Goal: Task Accomplishment & Management: Manage account settings

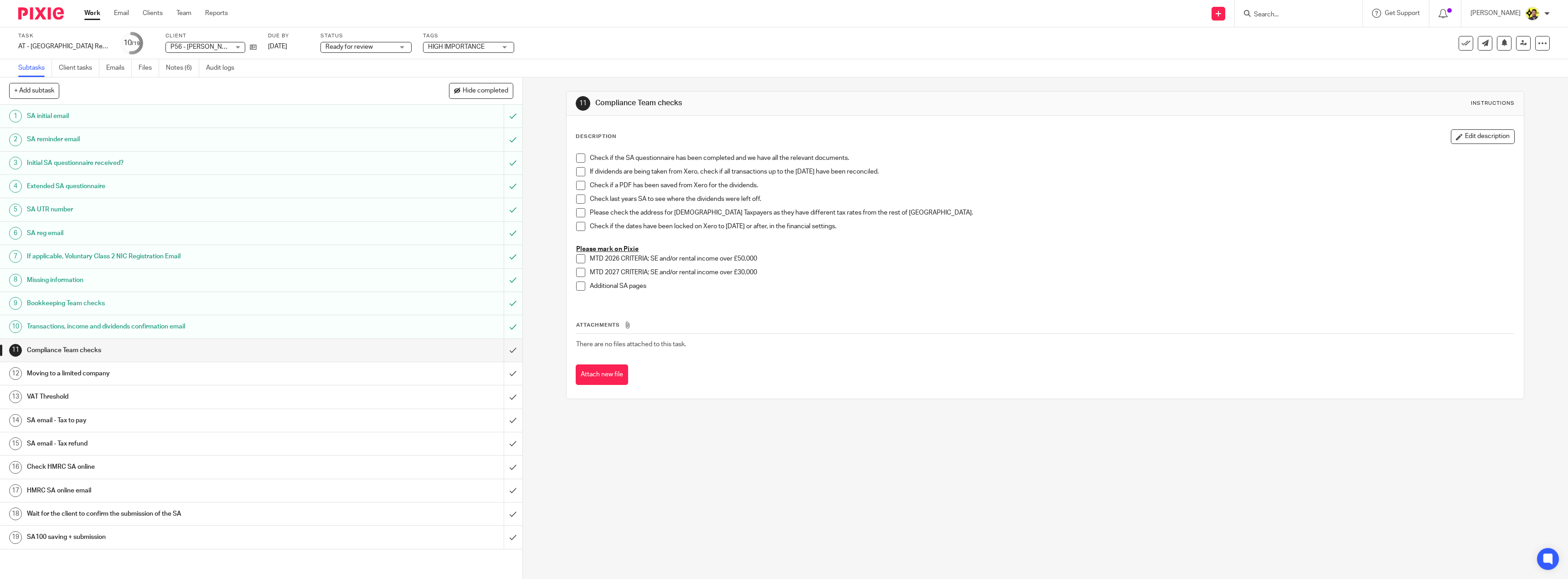
click at [1270, 11] on input "Search" at bounding box center [1294, 15] width 82 height 8
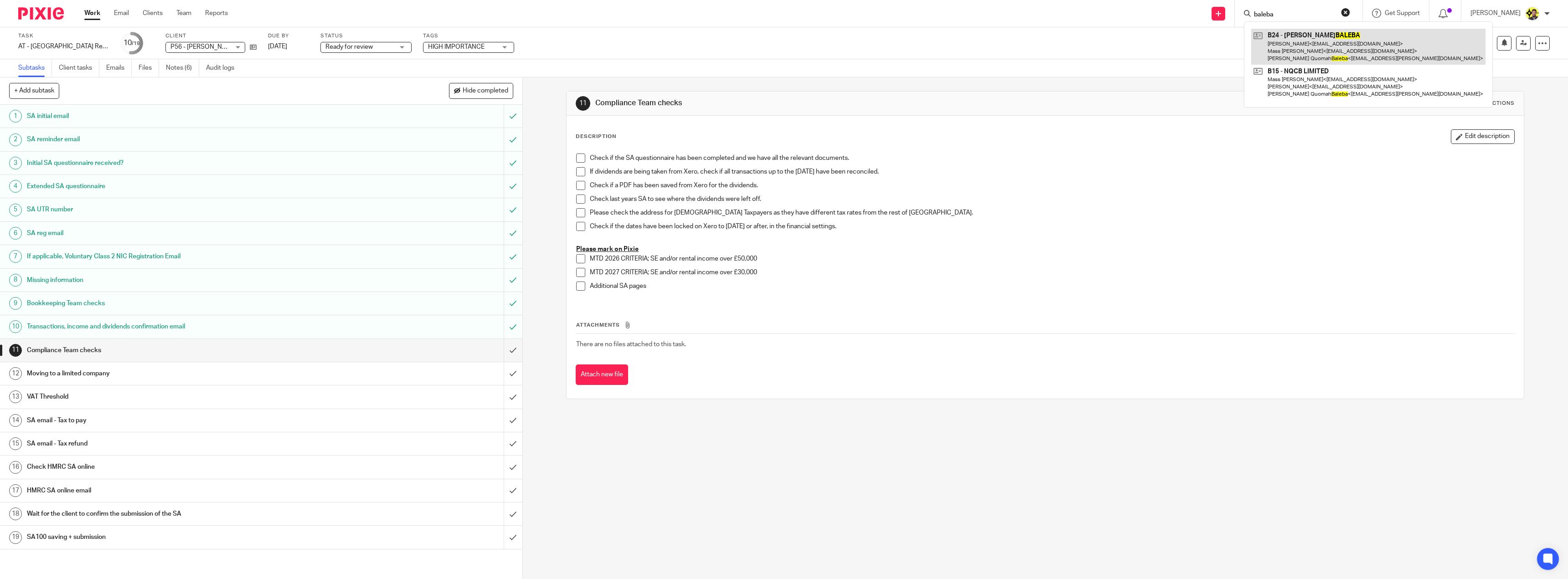
type input "baleba"
click at [1345, 44] on link at bounding box center [1368, 46] width 234 height 36
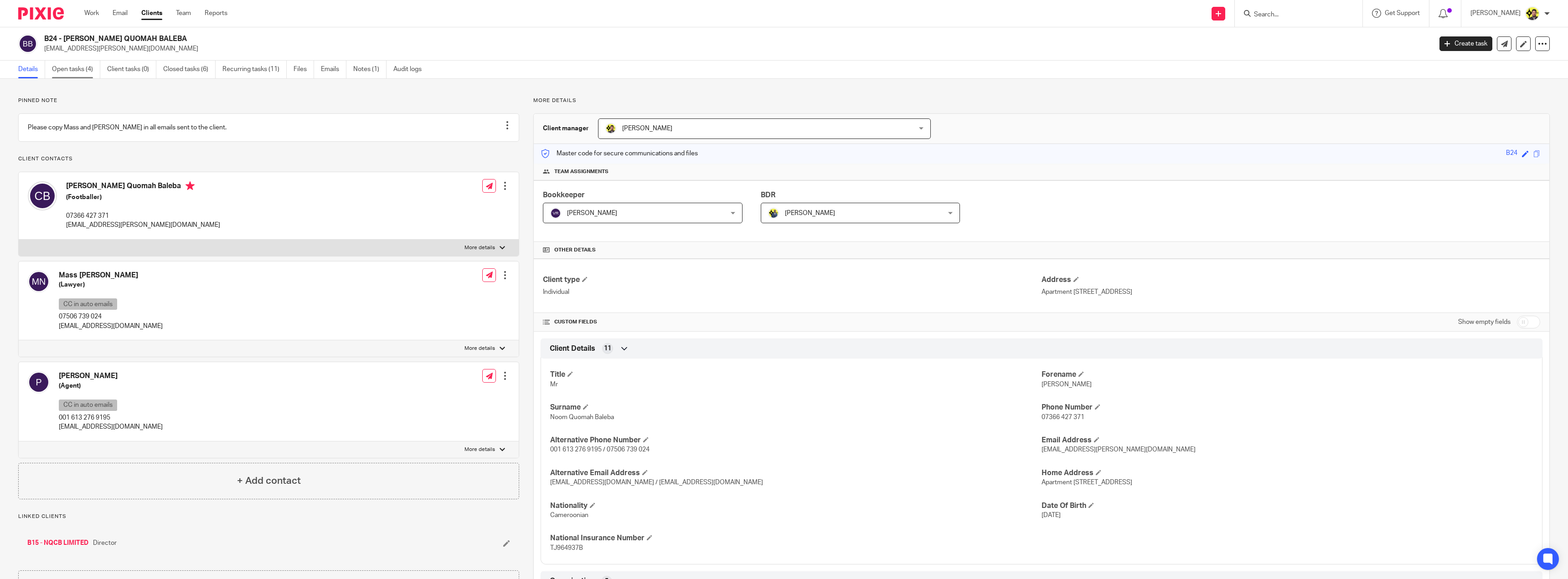
click at [75, 69] on link "Open tasks (4)" at bounding box center [75, 69] width 48 height 18
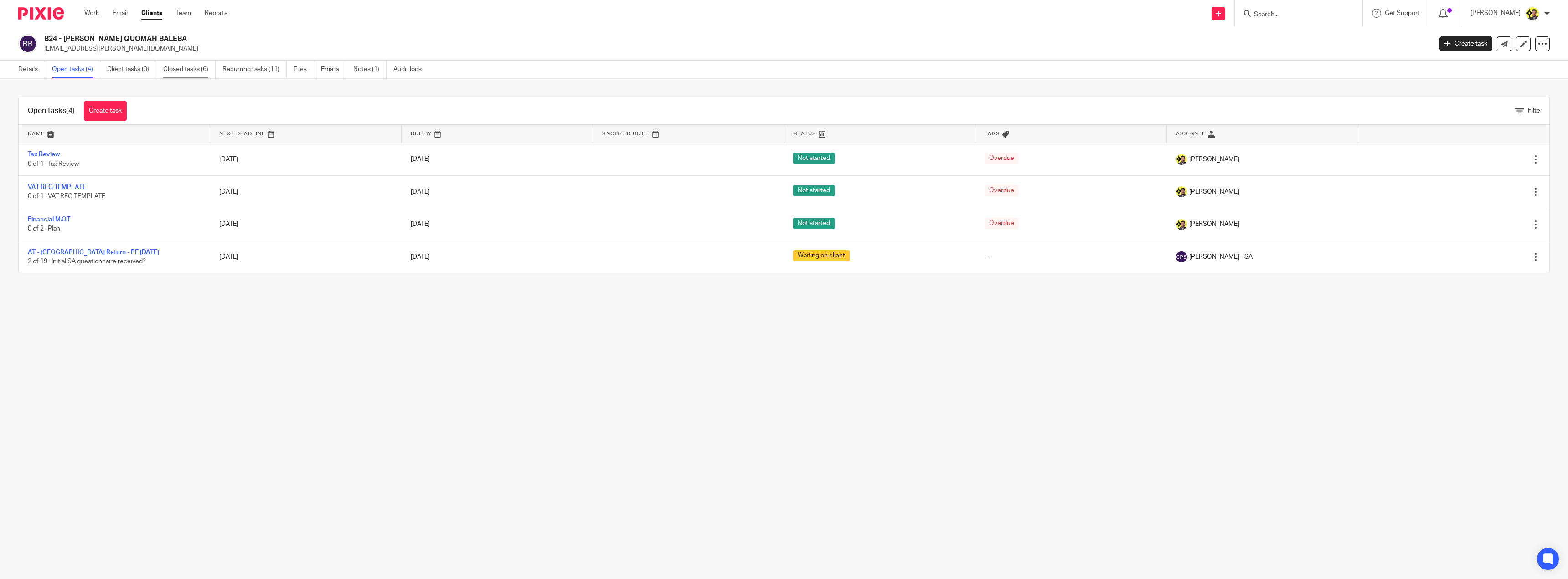
click at [170, 65] on link "Closed tasks (6)" at bounding box center [189, 69] width 52 height 18
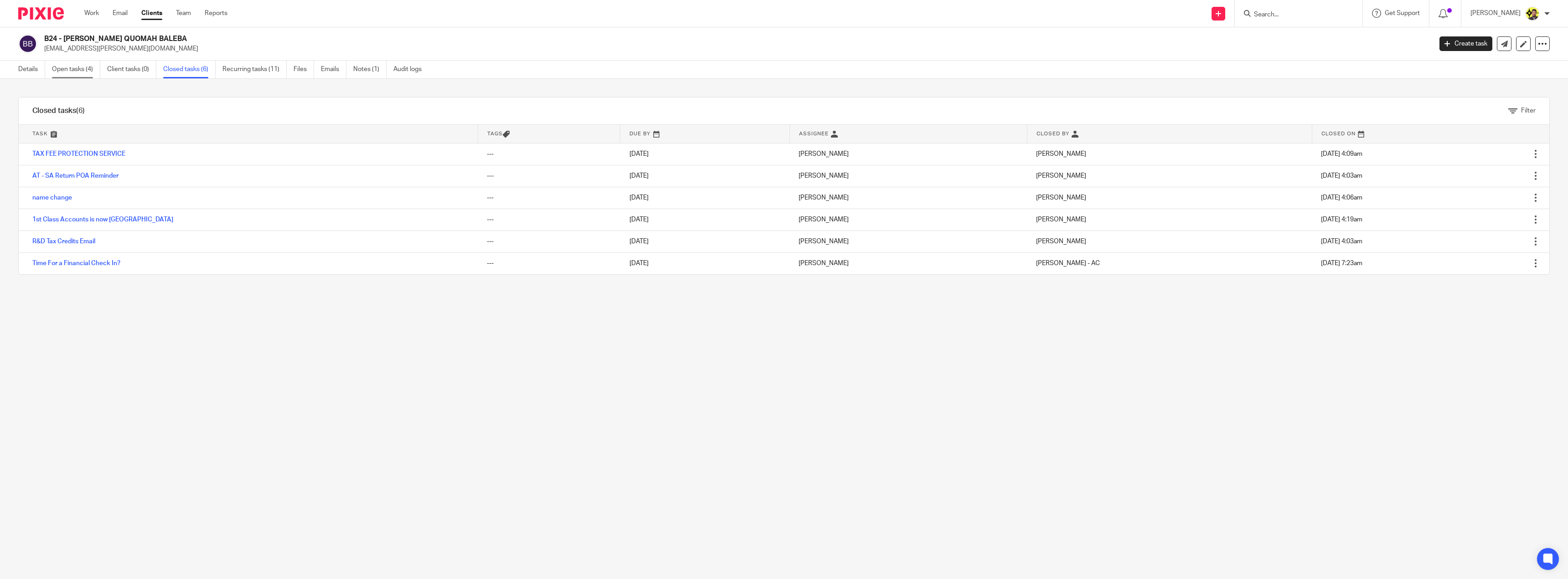
click at [59, 70] on link "Open tasks (4)" at bounding box center [75, 69] width 48 height 18
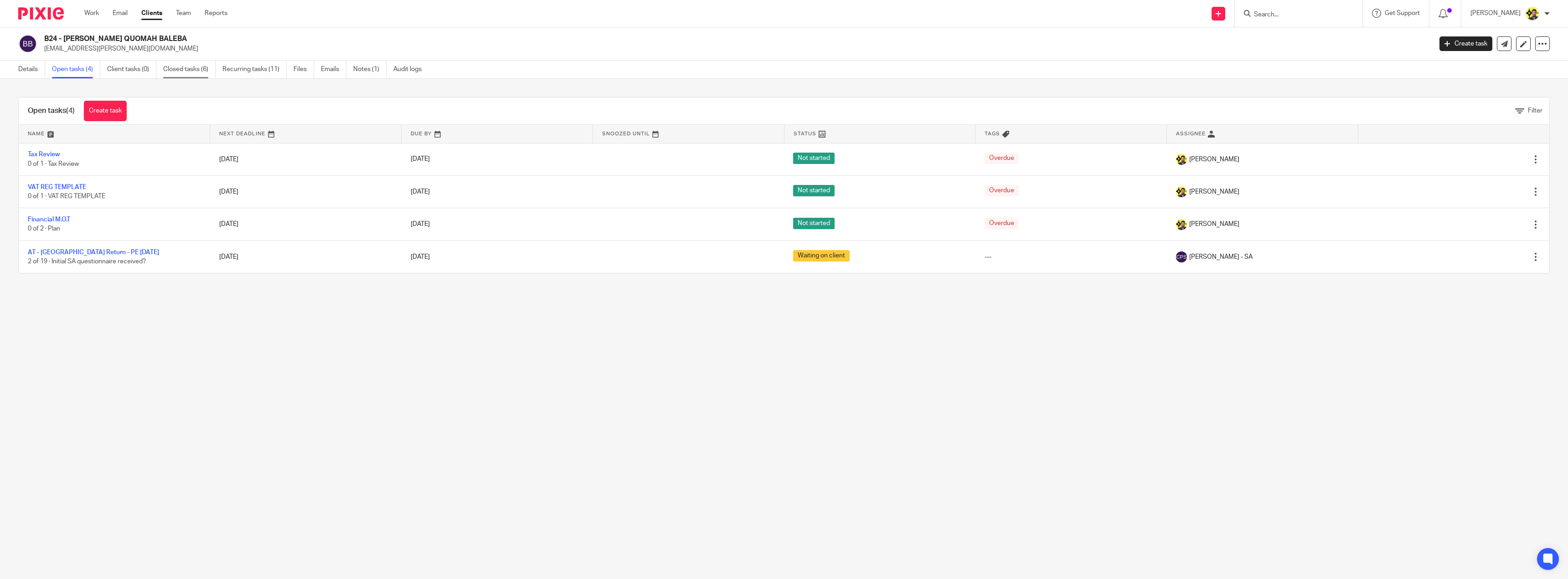
click at [190, 70] on link "Closed tasks (6)" at bounding box center [189, 69] width 52 height 18
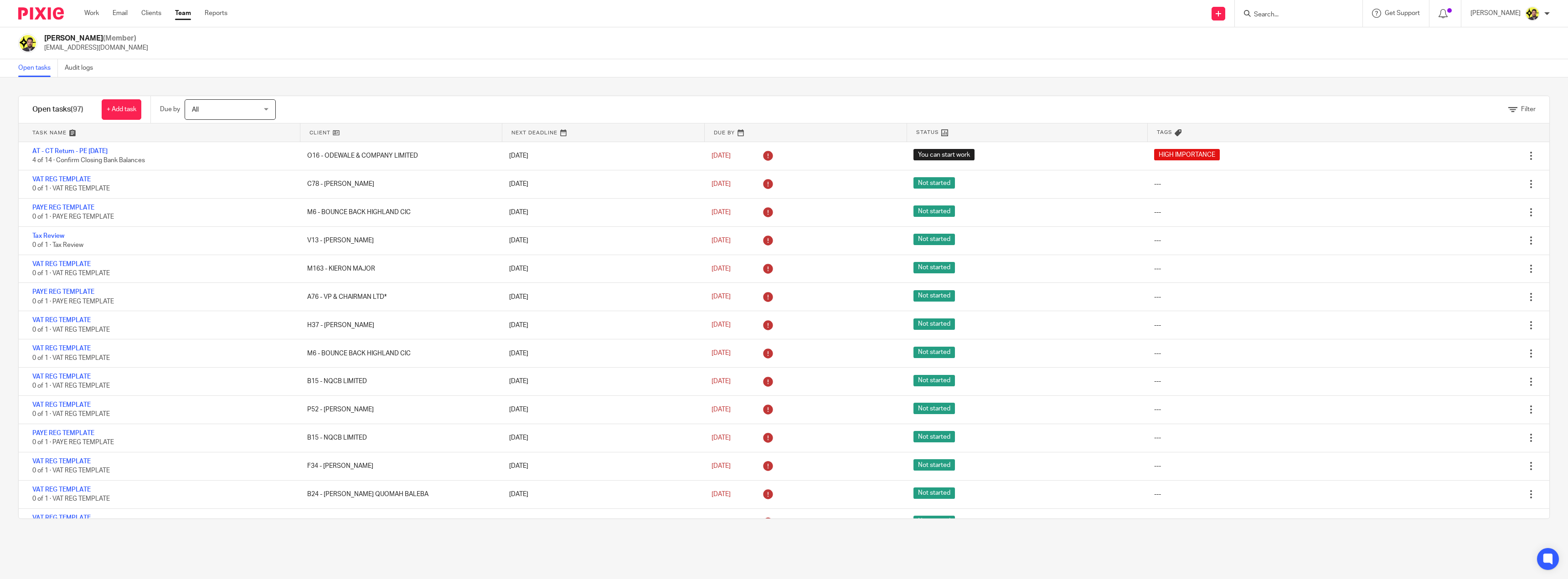
scroll to position [1993, 0]
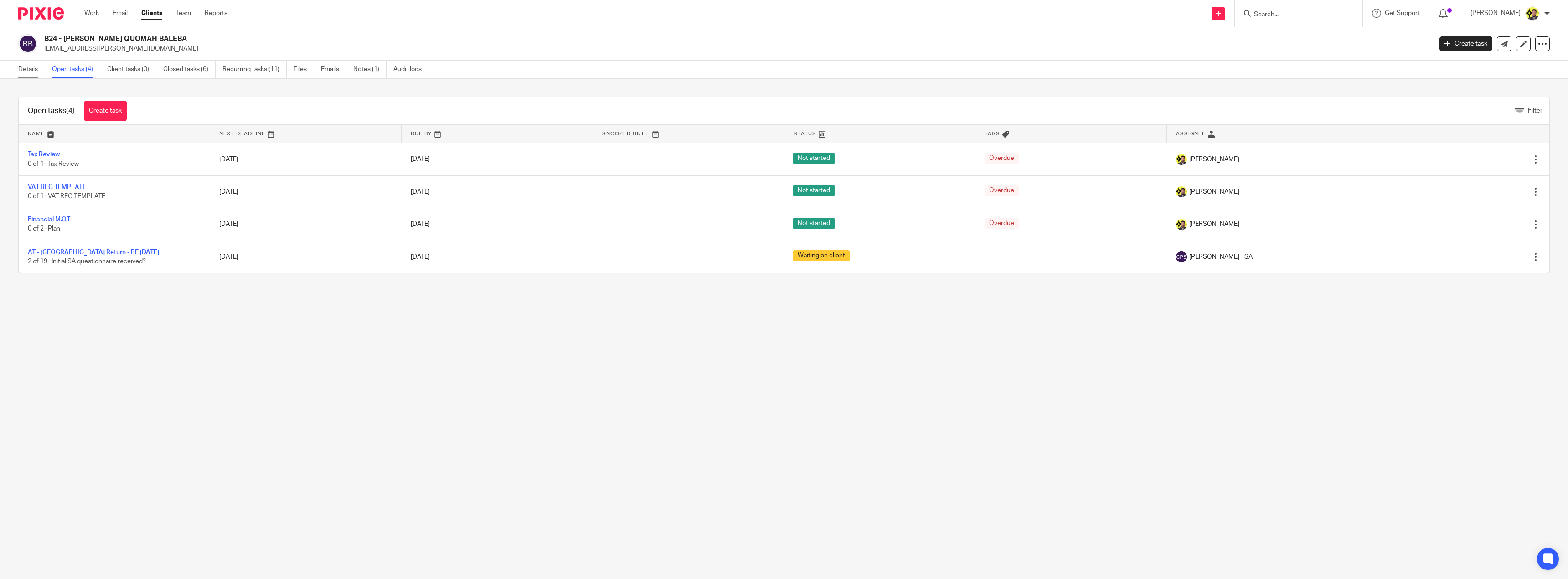
click at [28, 68] on link "Details" at bounding box center [32, 69] width 27 height 18
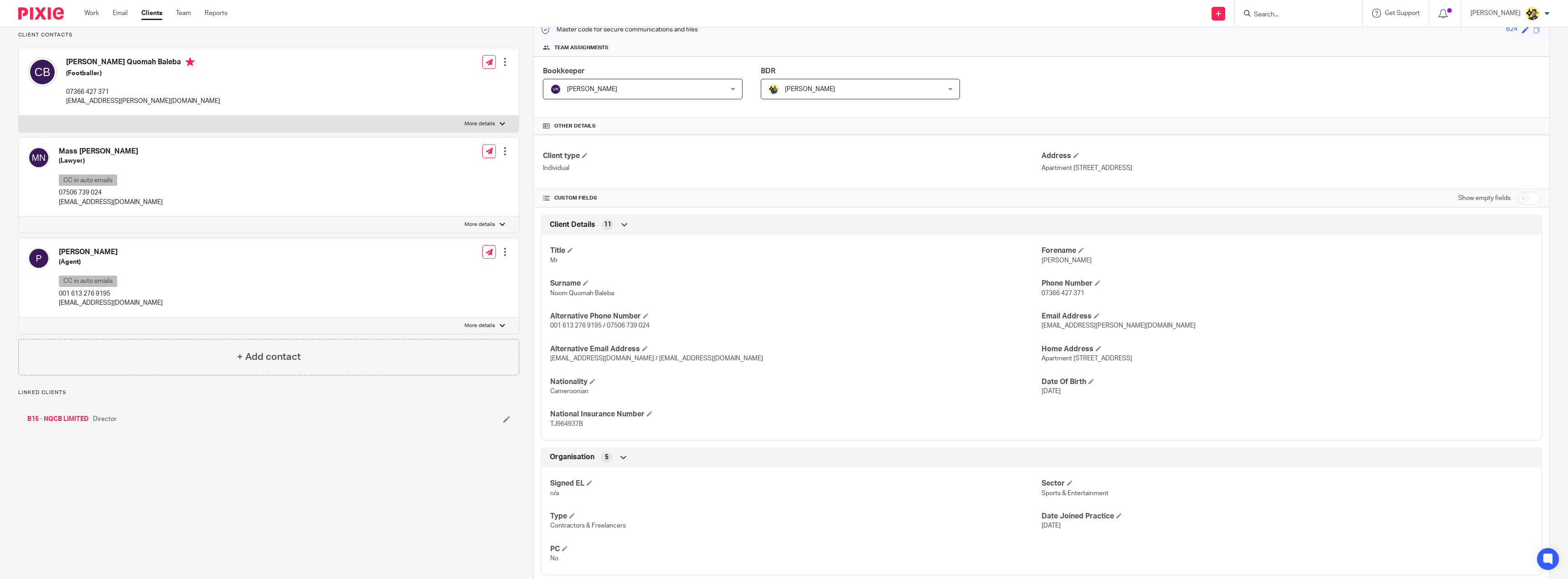
scroll to position [137, 0]
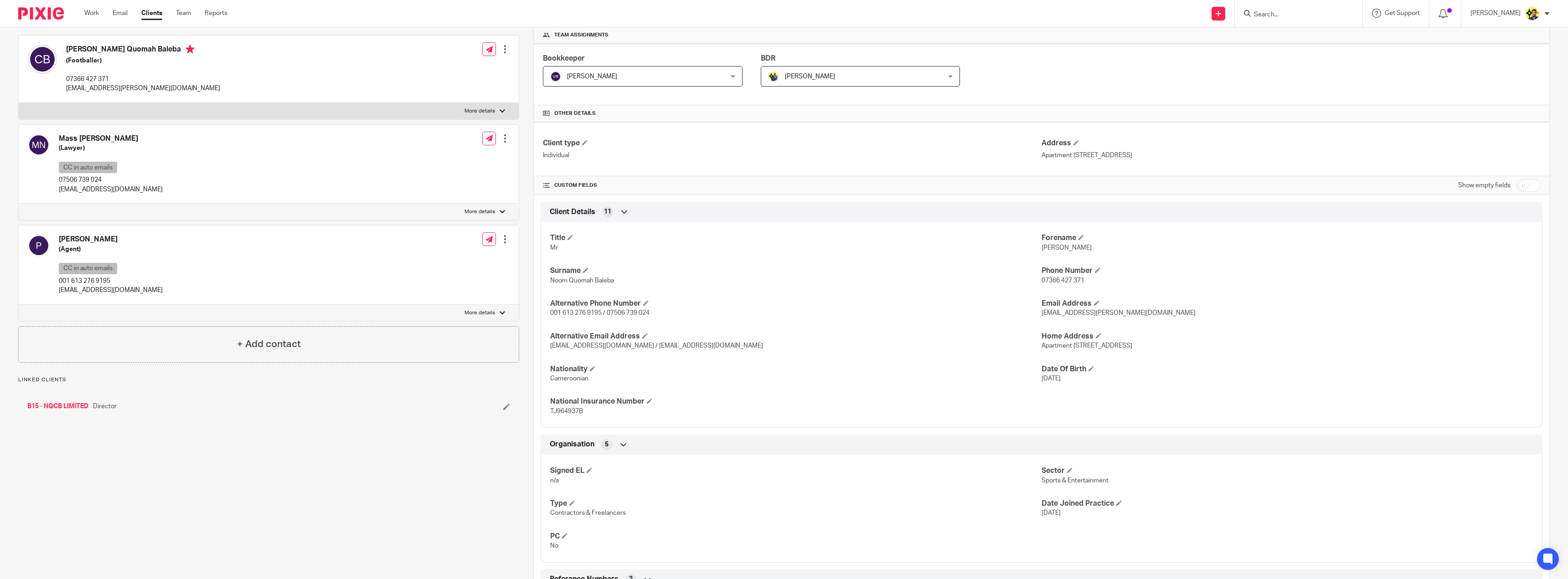
click at [65, 411] on link "B15 - NQCB LIMITED" at bounding box center [58, 406] width 61 height 9
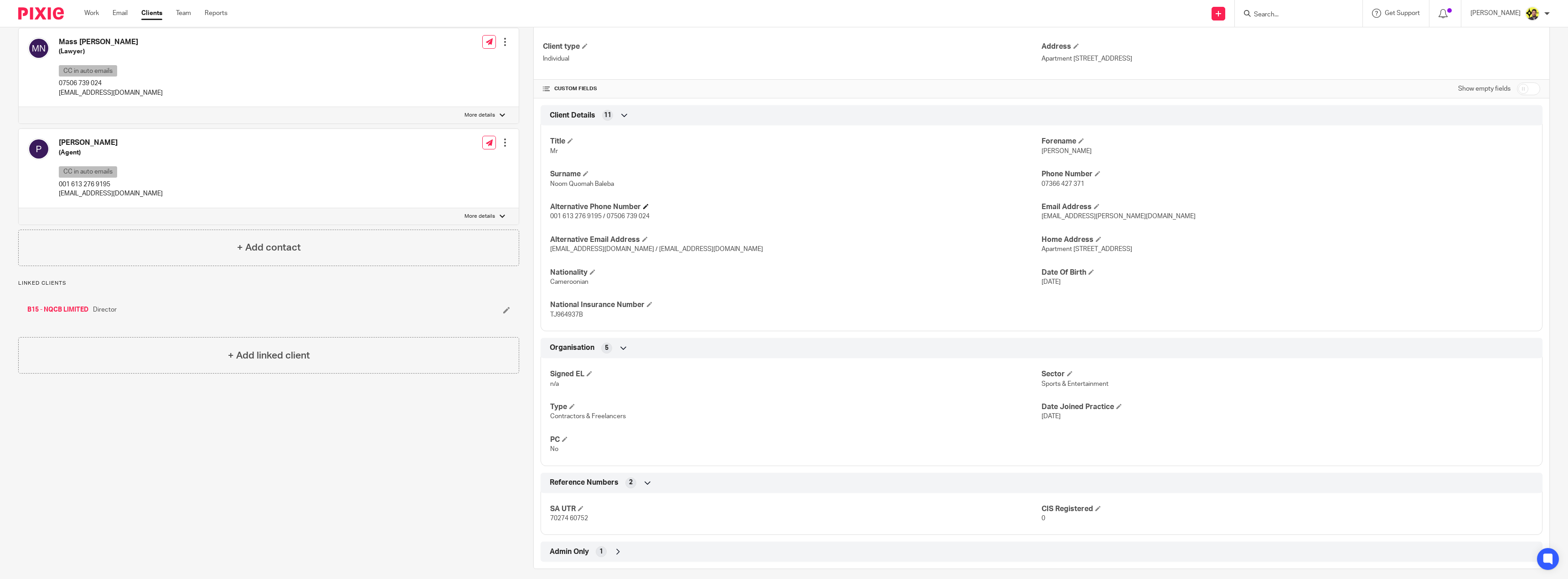
scroll to position [241, 0]
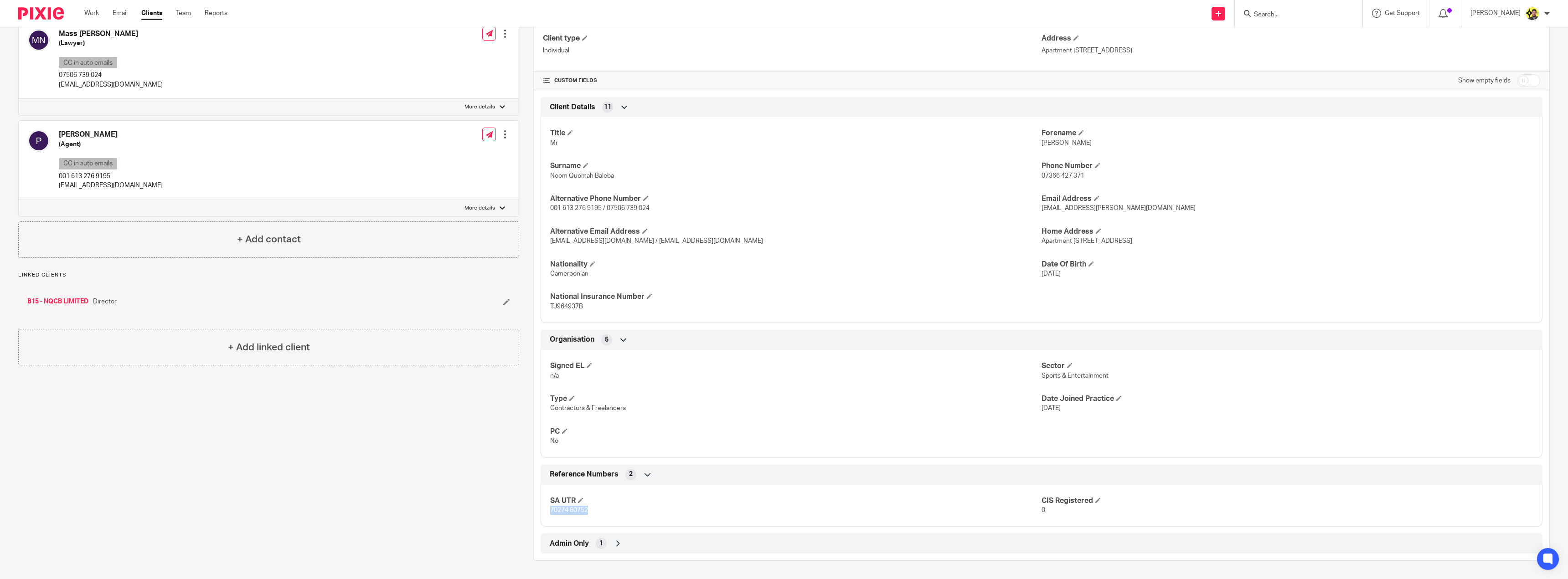
drag, startPoint x: 589, startPoint y: 510, endPoint x: 547, endPoint y: 511, distance: 42.0
click at [547, 511] on div "SA UTR 70274 60752 CIS Registered 0" at bounding box center [1041, 502] width 1002 height 49
copy span "70274 60752"
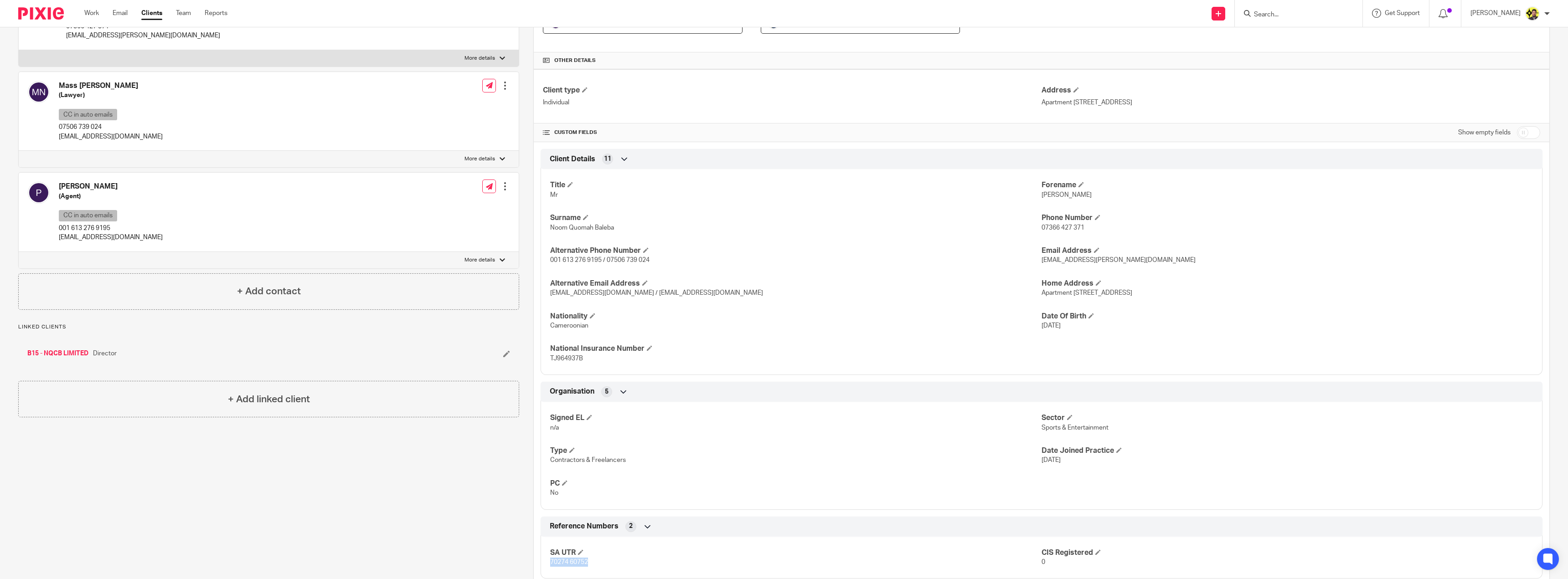
scroll to position [105, 0]
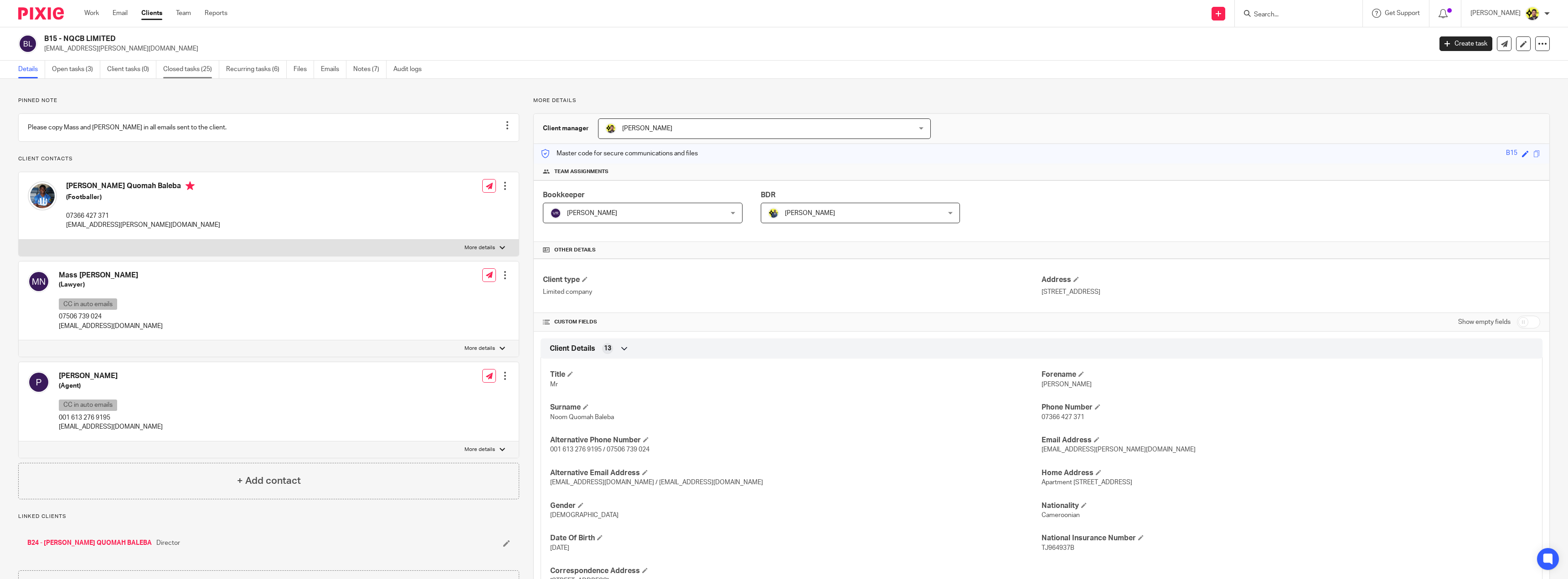
click at [208, 68] on link "Closed tasks (25)" at bounding box center [191, 69] width 56 height 18
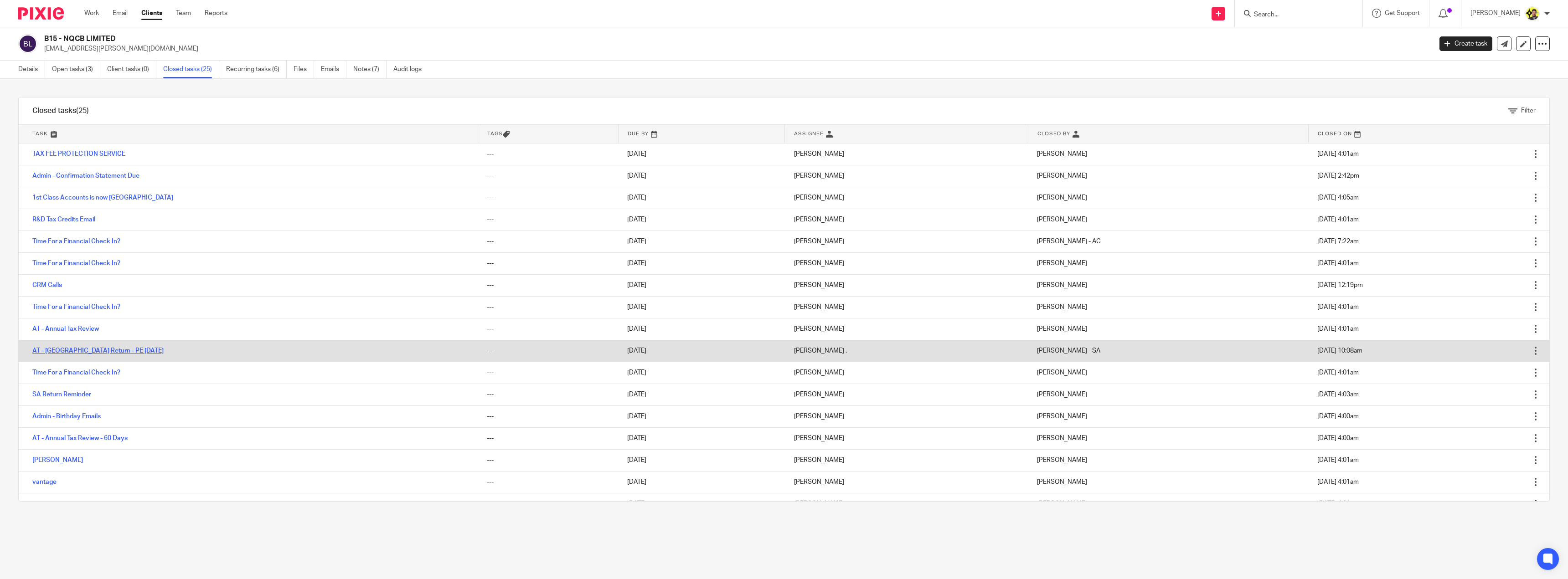
click at [86, 348] on link "AT - SA Return - PE 05-04-2024" at bounding box center [98, 350] width 131 height 6
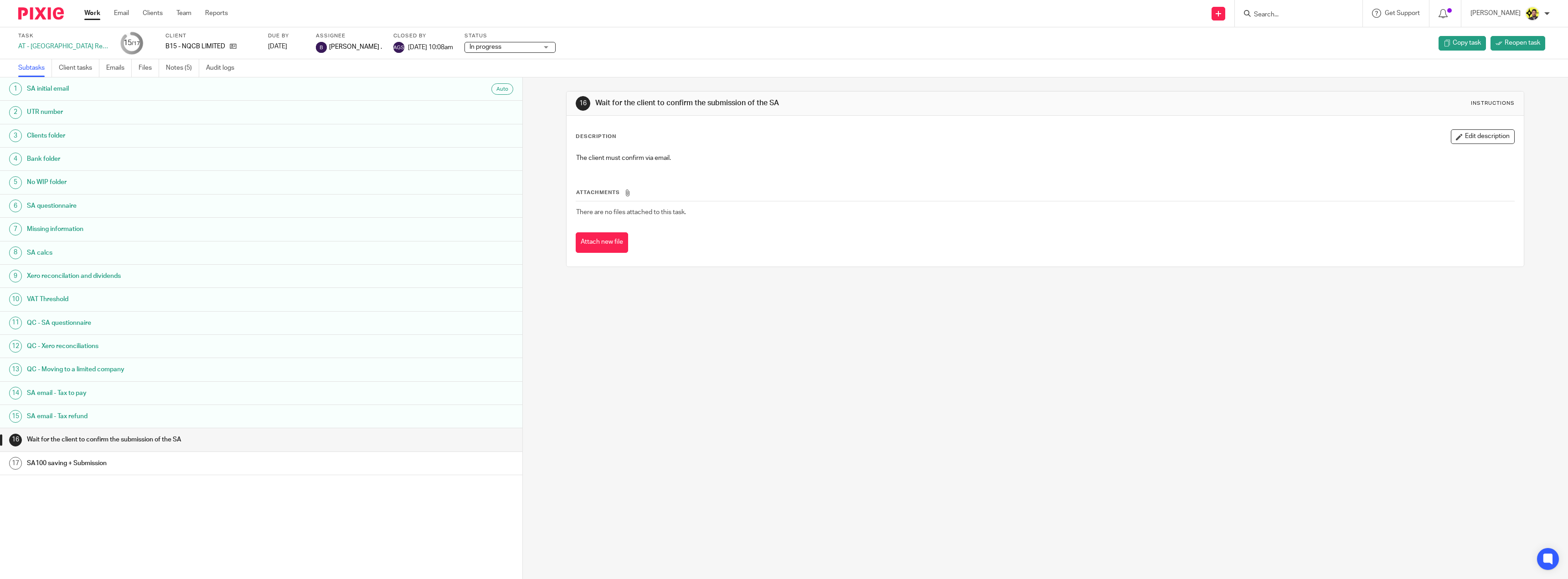
click at [865, 400] on div "16 Wait for the client to confirm the submission of the SA Instructions Descrip…" at bounding box center [1045, 328] width 1045 height 501
click at [1513, 40] on span "Reopen task" at bounding box center [1522, 43] width 35 height 9
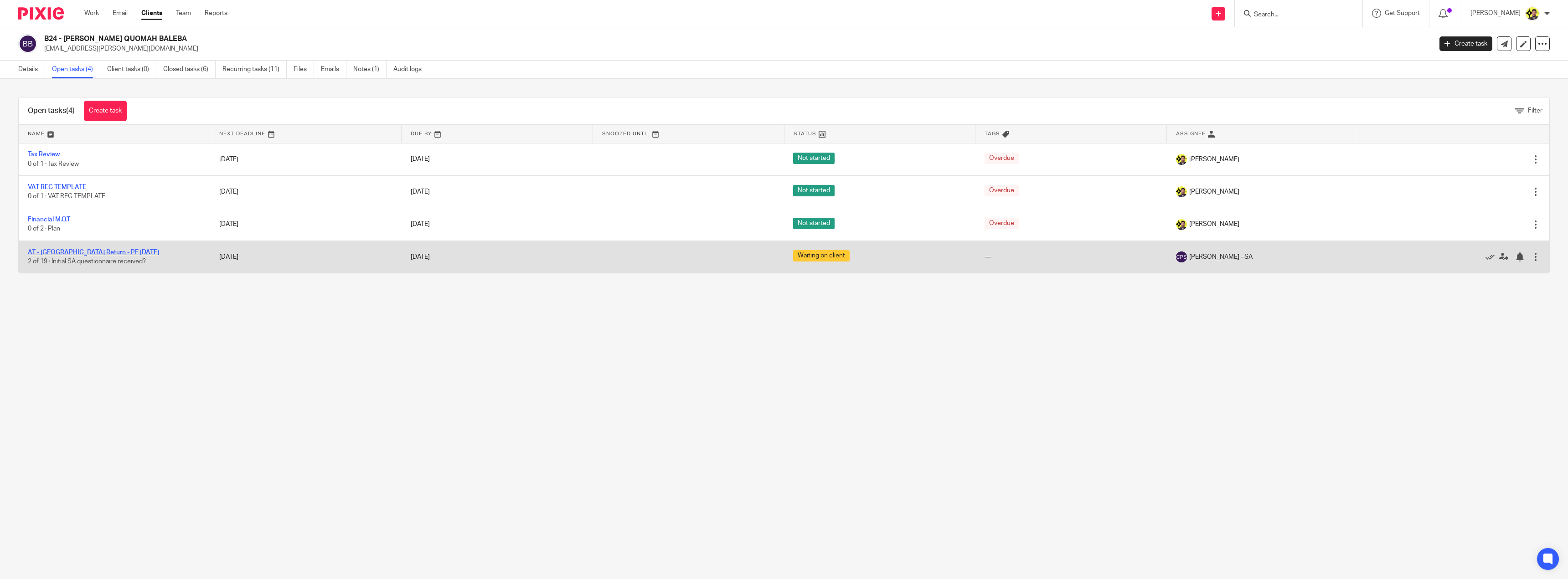
click at [78, 251] on link "AT - [GEOGRAPHIC_DATA] Return - PE [DATE]" at bounding box center [94, 252] width 131 height 6
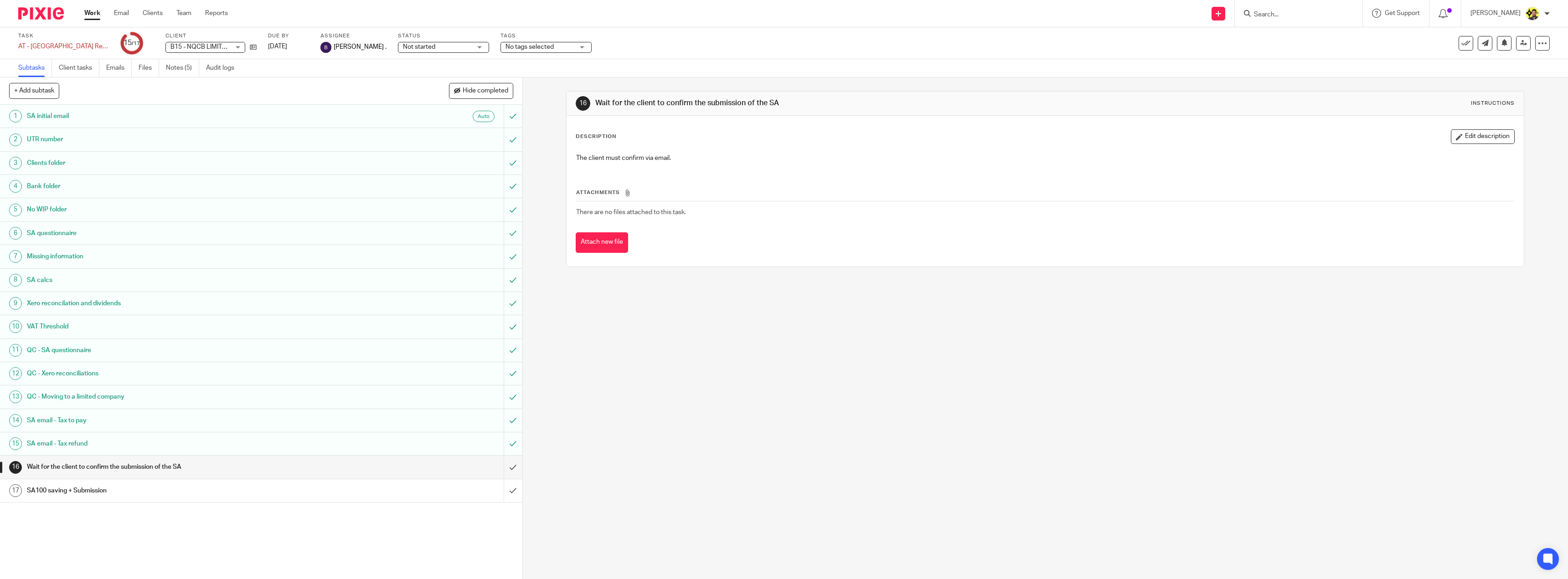
click at [471, 445] on div "SA email - Tax refund" at bounding box center [261, 443] width 467 height 13
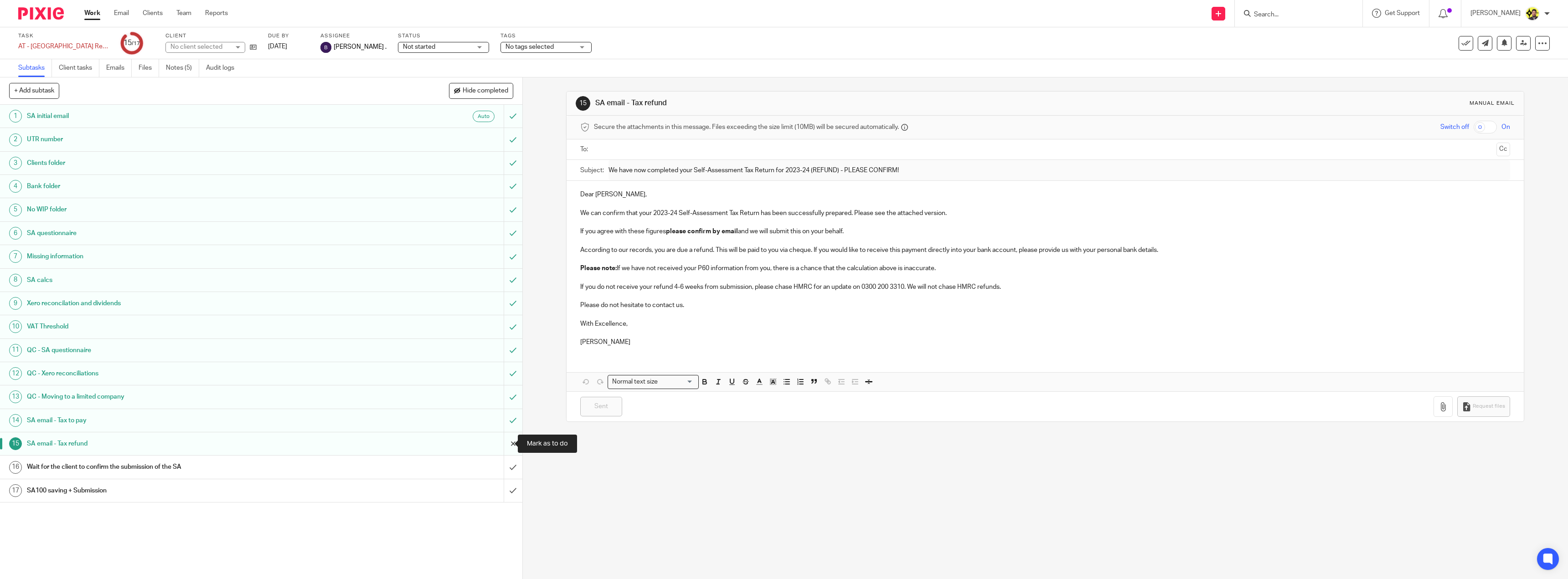
click at [503, 442] on input "submit" at bounding box center [261, 443] width 522 height 23
click at [503, 443] on input "submit" at bounding box center [261, 443] width 522 height 23
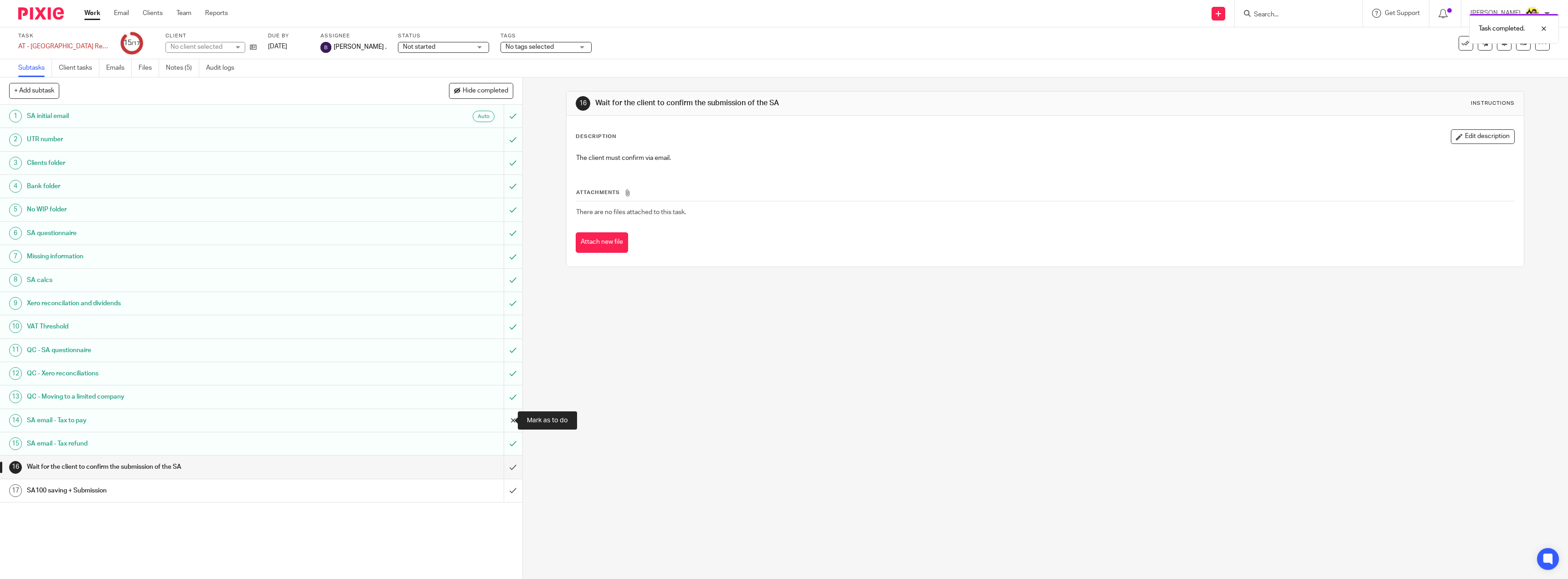
click at [503, 419] on input "submit" at bounding box center [261, 420] width 522 height 23
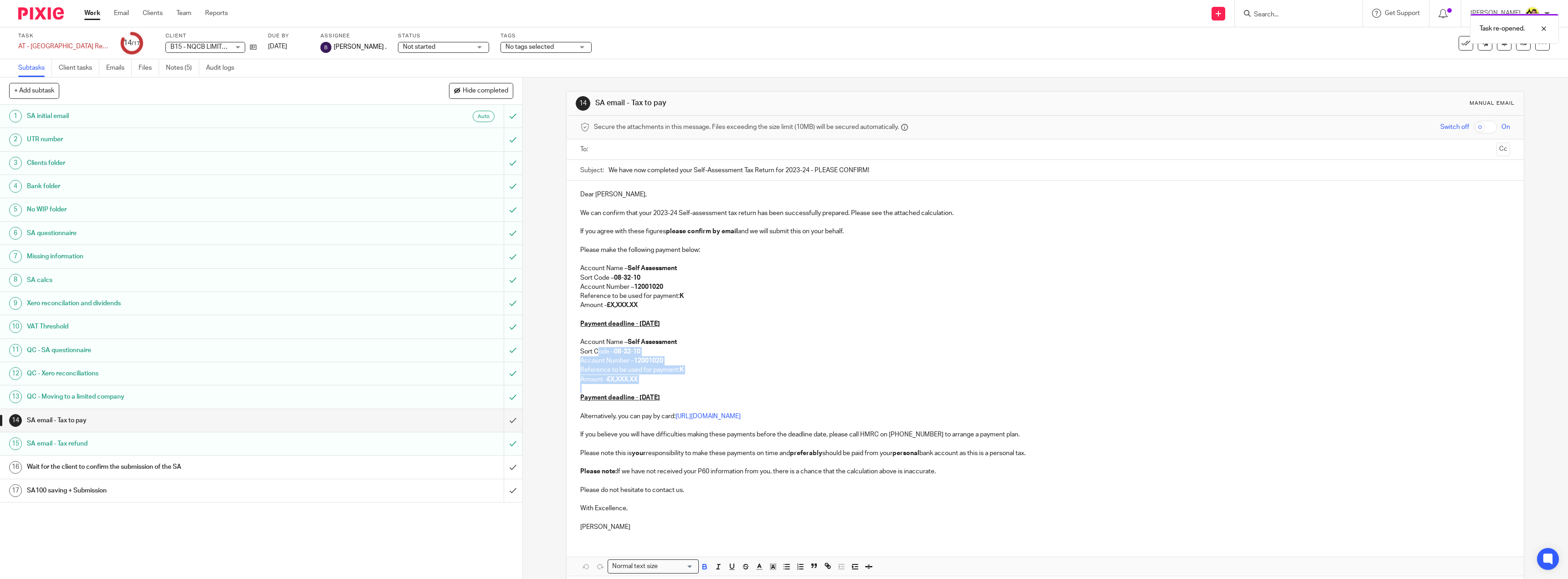
drag, startPoint x: 656, startPoint y: 384, endPoint x: 595, endPoint y: 352, distance: 68.9
click at [595, 352] on div "Dear Carlos, We can confirm that your 2023-24 Self-assessment tax return has be…" at bounding box center [1045, 359] width 957 height 358
click at [589, 353] on p "Sort Code – 08-32-10" at bounding box center [1045, 352] width 930 height 9
click at [704, 175] on input "We have now completed your Self-Assessment Tax Return for 2023-24 - PLEASE CONF…" at bounding box center [1059, 170] width 901 height 21
click at [609, 170] on input "We have now completed your Self-Assessment Tax Return for 2023-24 - PLEASE CONF…" at bounding box center [1059, 170] width 901 height 21
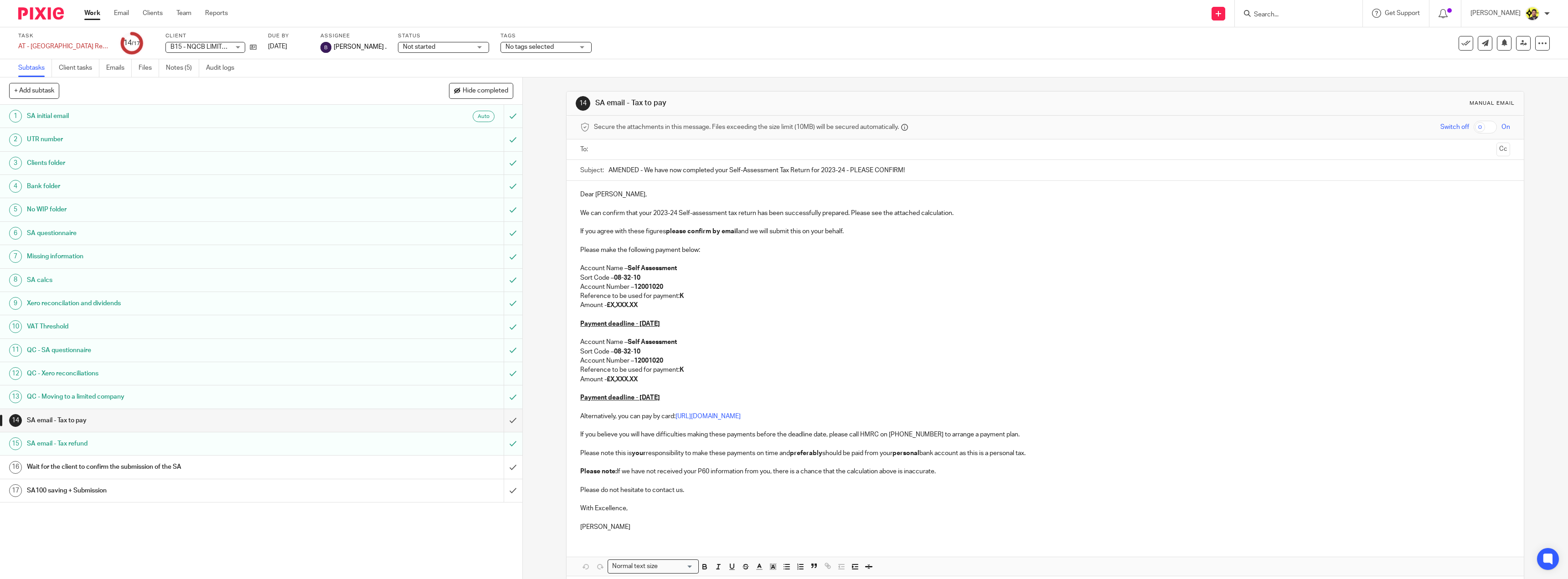
type input "AMENDED - We have now completed your Self-Assessment Tax Return for 2023-24 - P…"
click at [751, 232] on p "If you agree with these figures please confirm by email and we will submit this…" at bounding box center [1045, 231] width 930 height 9
drag, startPoint x: 685, startPoint y: 398, endPoint x: 576, endPoint y: 345, distance: 121.2
click at [576, 345] on div "Dear Carlos, We can confirm that your 2023-24 Self-assessment tax return has be…" at bounding box center [1045, 359] width 957 height 358
click at [637, 373] on p "Reference to be used for payment: K" at bounding box center [1045, 370] width 930 height 9
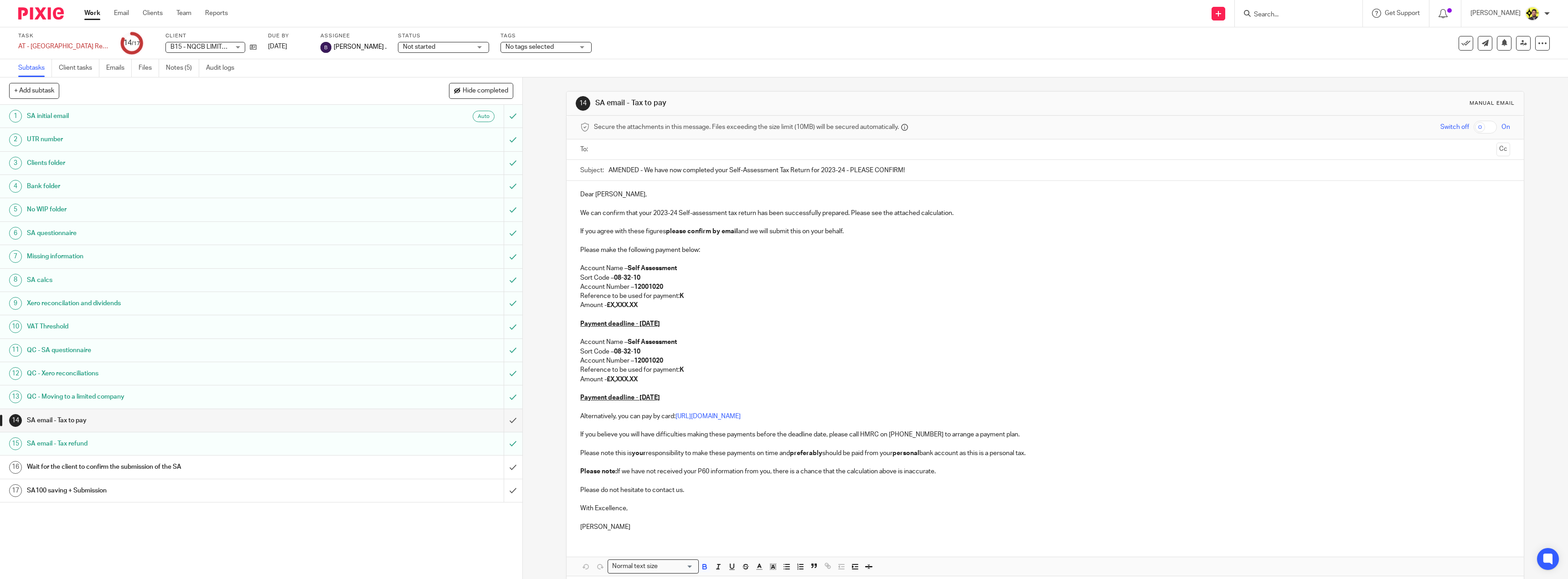
click at [684, 369] on p "Reference to be used for payment: K" at bounding box center [1045, 370] width 930 height 9
click at [254, 47] on icon at bounding box center [253, 47] width 7 height 7
click at [685, 295] on p "Reference to be used for payment: K" at bounding box center [1045, 296] width 930 height 9
drag, startPoint x: 716, startPoint y: 297, endPoint x: 678, endPoint y: 294, distance: 38.1
click at [678, 294] on p "Reference to be used for payment: 70274 60752 K" at bounding box center [1045, 296] width 930 height 9
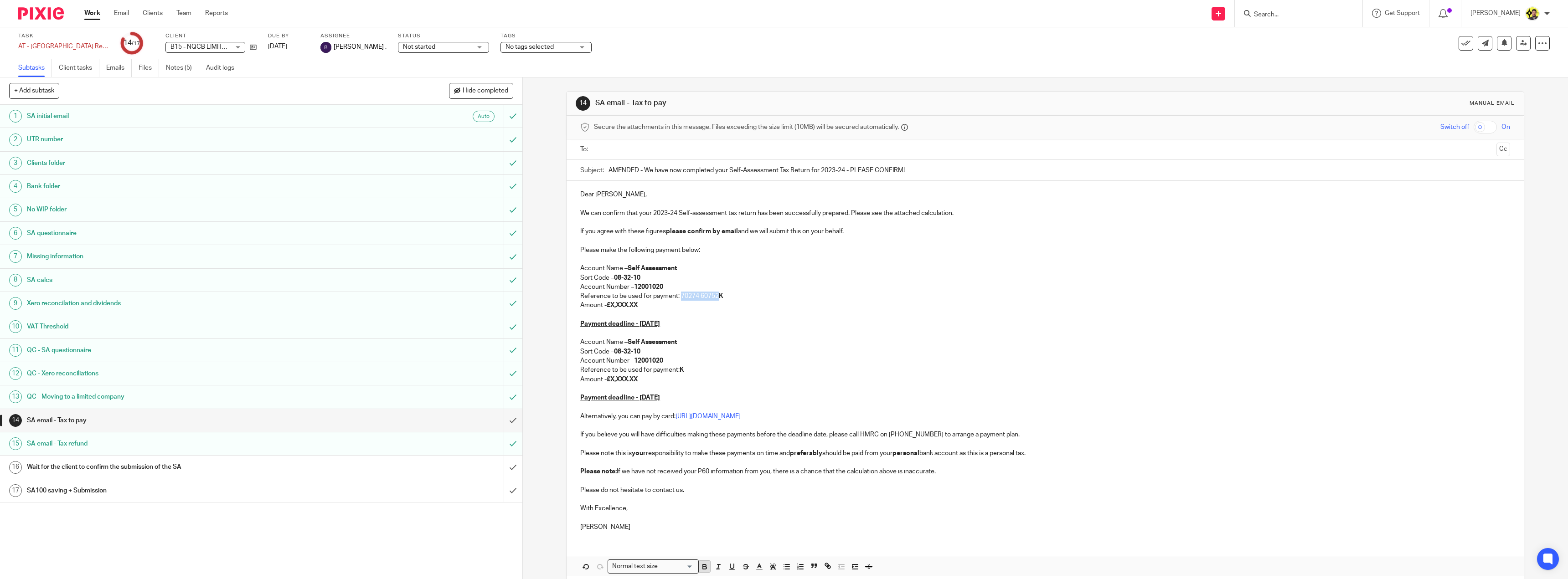
drag, startPoint x: 695, startPoint y: 296, endPoint x: 700, endPoint y: 567, distance: 271.0
click at [703, 567] on icon "button" at bounding box center [705, 568] width 4 height 2
click at [717, 297] on strong "70274 60752K" at bounding box center [701, 296] width 42 height 6
click at [714, 313] on p at bounding box center [1045, 314] width 930 height 9
drag, startPoint x: 642, startPoint y: 303, endPoint x: 611, endPoint y: 304, distance: 31.0
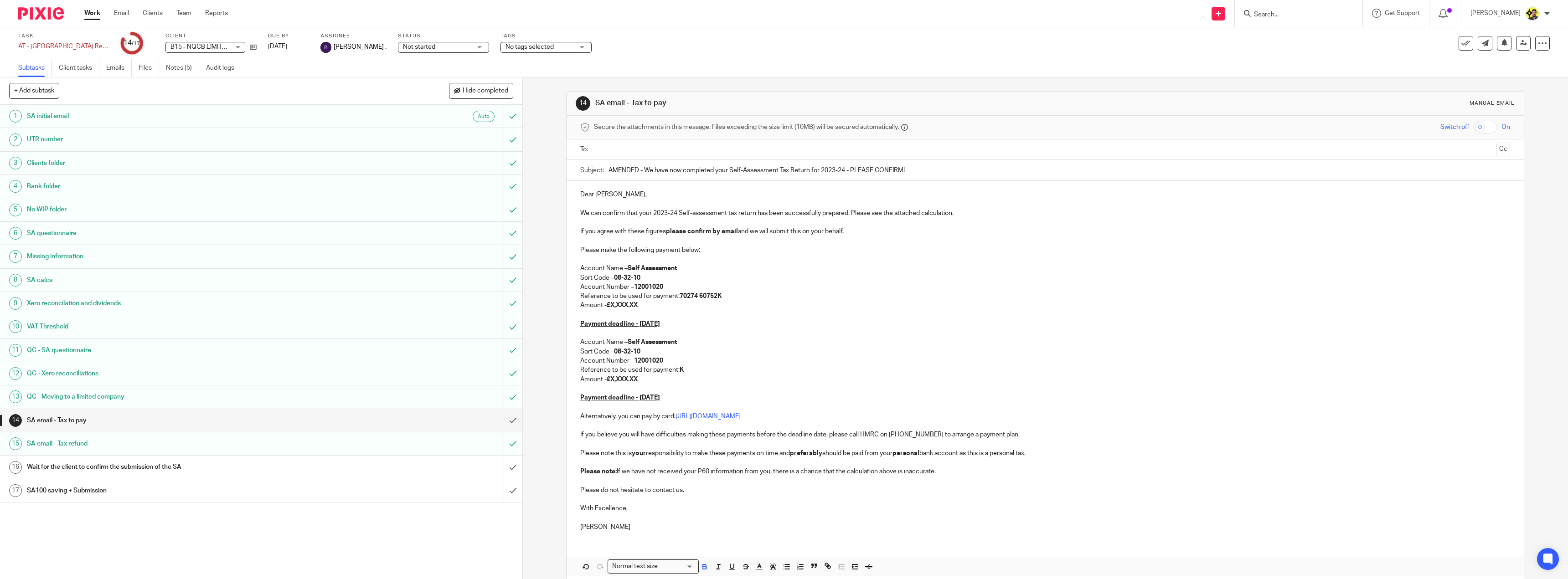
click at [611, 304] on p "Amount - £X,XXX.XX" at bounding box center [1045, 305] width 930 height 9
drag, startPoint x: 684, startPoint y: 408, endPoint x: 575, endPoint y: 330, distance: 134.0
click at [575, 330] on div "Dear Carlos, We can confirm that your 2023-24 Self-assessment tax return has be…" at bounding box center [1045, 364] width 957 height 367
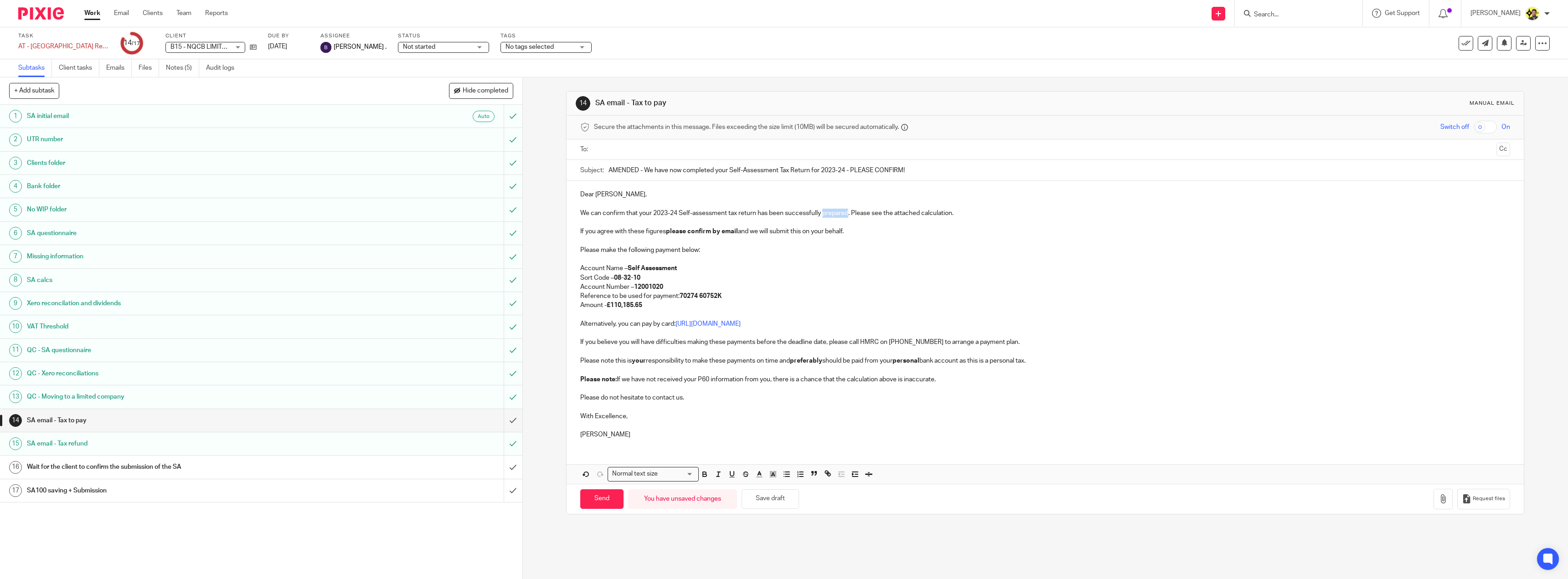
drag, startPoint x: 846, startPoint y: 215, endPoint x: 822, endPoint y: 214, distance: 24.0
click at [822, 214] on p "We can confirm that your 2023-24 Self-assessment tax return has been successful…" at bounding box center [1045, 213] width 930 height 9
click at [856, 248] on p "Please make the following payment below:" at bounding box center [1045, 250] width 930 height 9
drag, startPoint x: 849, startPoint y: 234, endPoint x: 575, endPoint y: 234, distance: 274.0
click at [575, 234] on div "Dear Carlos, We can confirm that your 2023-24 Self-assessment tax return has be…" at bounding box center [1045, 313] width 957 height 265
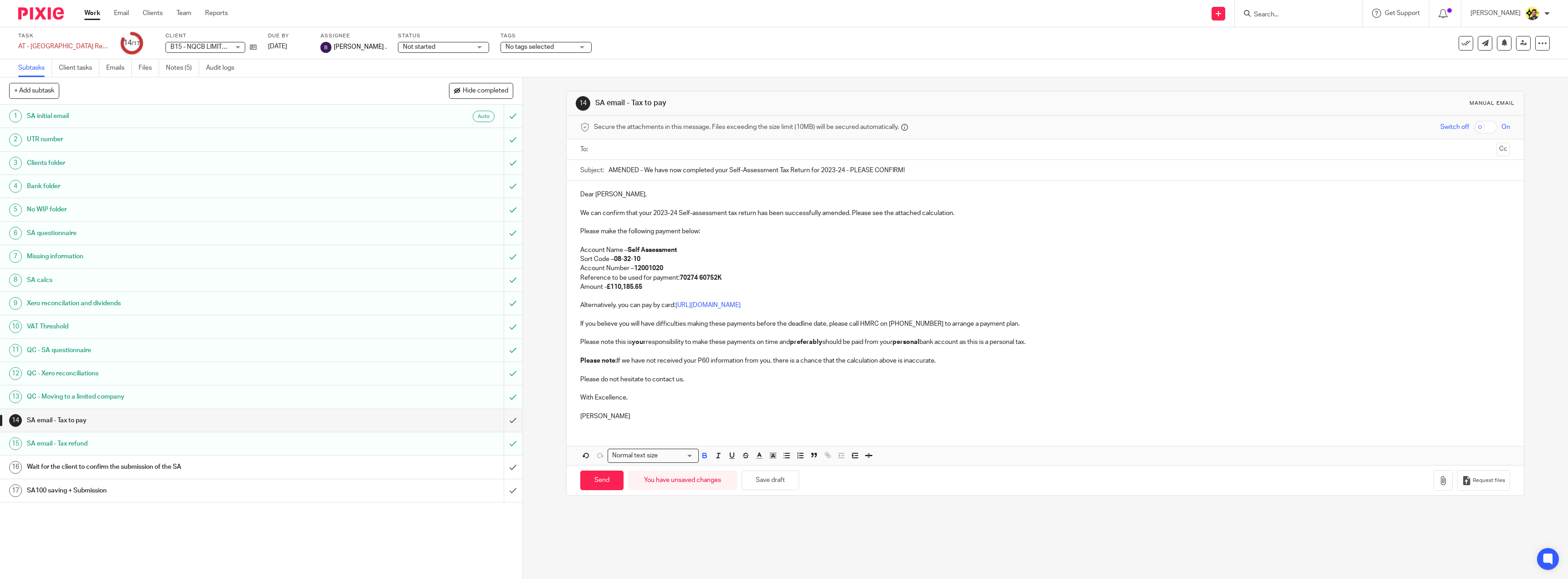
click at [681, 275] on strong "70274 60752K" at bounding box center [701, 278] width 42 height 6
drag, startPoint x: 847, startPoint y: 213, endPoint x: 831, endPoint y: 212, distance: 16.0
click at [831, 212] on p "We can confirm that your 2023-24 Self-assessment tax return has been successful…" at bounding box center [1045, 213] width 930 height 9
click at [754, 214] on p "We can confirm that your 2023-24 Self-assessment tax return has been successful…" at bounding box center [1045, 213] width 930 height 9
click at [796, 241] on p at bounding box center [1045, 241] width 930 height 9
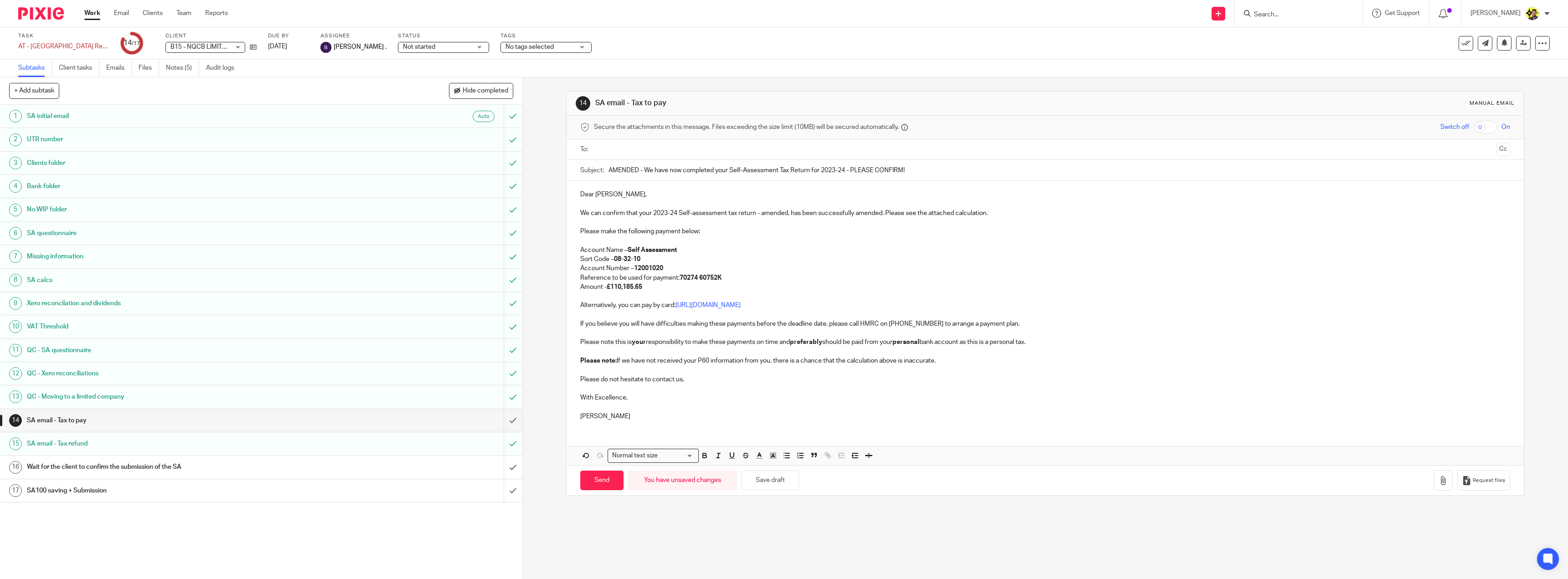
click at [788, 215] on p "We can confirm that your 2023-24 Self-assessment tax return - amended, has been…" at bounding box center [1045, 213] width 930 height 9
click at [773, 258] on p "Sort Code – 08-32-10" at bounding box center [1045, 259] width 930 height 9
click at [880, 214] on p "We can confirm that your 2023-24 Self-assessment tax return - amended has been …" at bounding box center [1045, 213] width 930 height 9
click at [905, 279] on p "Reference to be used for payment: 70274 60752K" at bounding box center [1045, 277] width 930 height 9
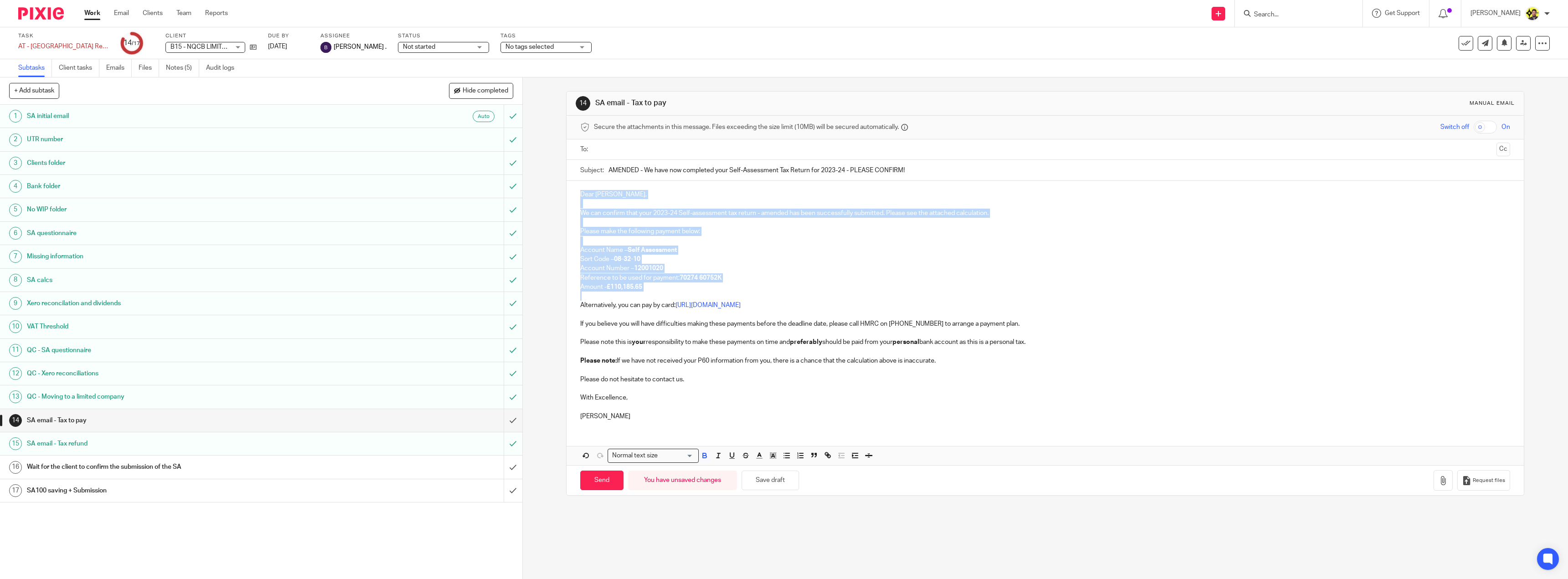
drag, startPoint x: 578, startPoint y: 193, endPoint x: 632, endPoint y: 299, distance: 119.0
click at [632, 299] on div "Dear Carlos, We can confirm that your 2023-24 Self-assessment tax return - amen…" at bounding box center [1045, 304] width 957 height 247
click at [645, 291] on p "Amount - £110,185.65" at bounding box center [1045, 286] width 930 height 9
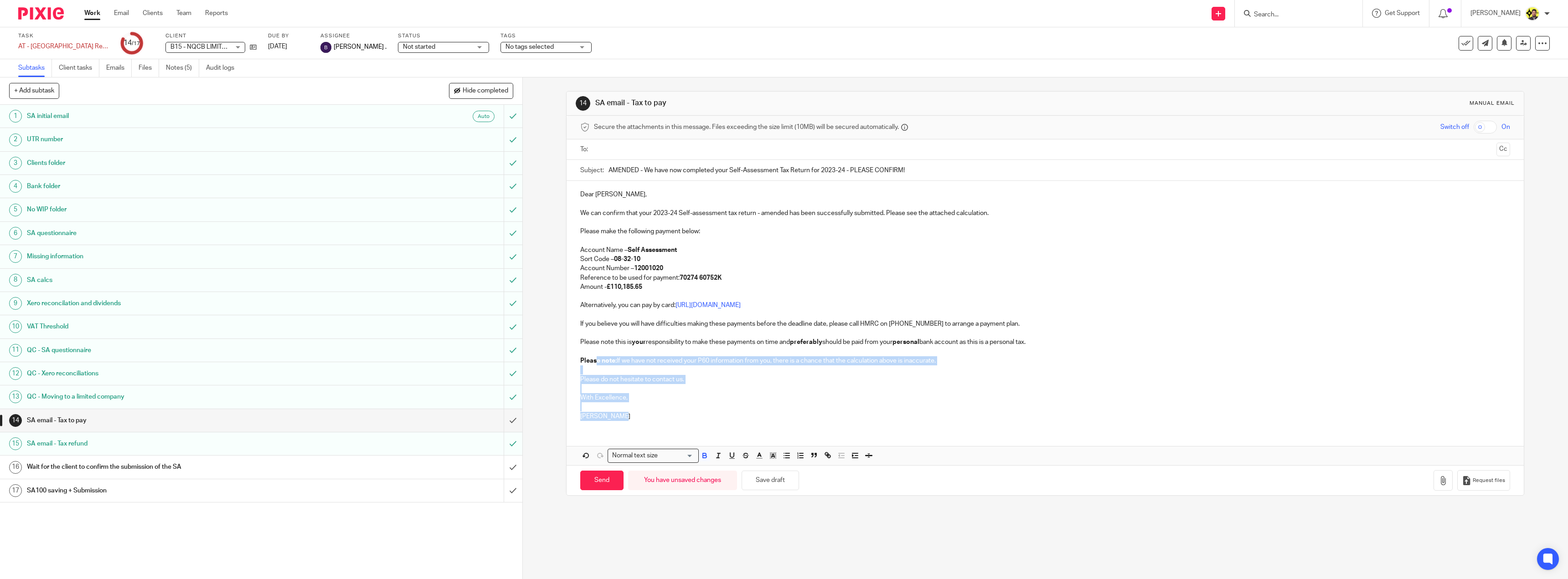
drag, startPoint x: 626, startPoint y: 419, endPoint x: 596, endPoint y: 359, distance: 67.1
click at [596, 359] on div "Dear Carlos, We can confirm that your 2023-24 Self-assessment tax return - amen…" at bounding box center [1045, 304] width 957 height 247
click at [622, 418] on p "[PERSON_NAME]" at bounding box center [1045, 416] width 930 height 9
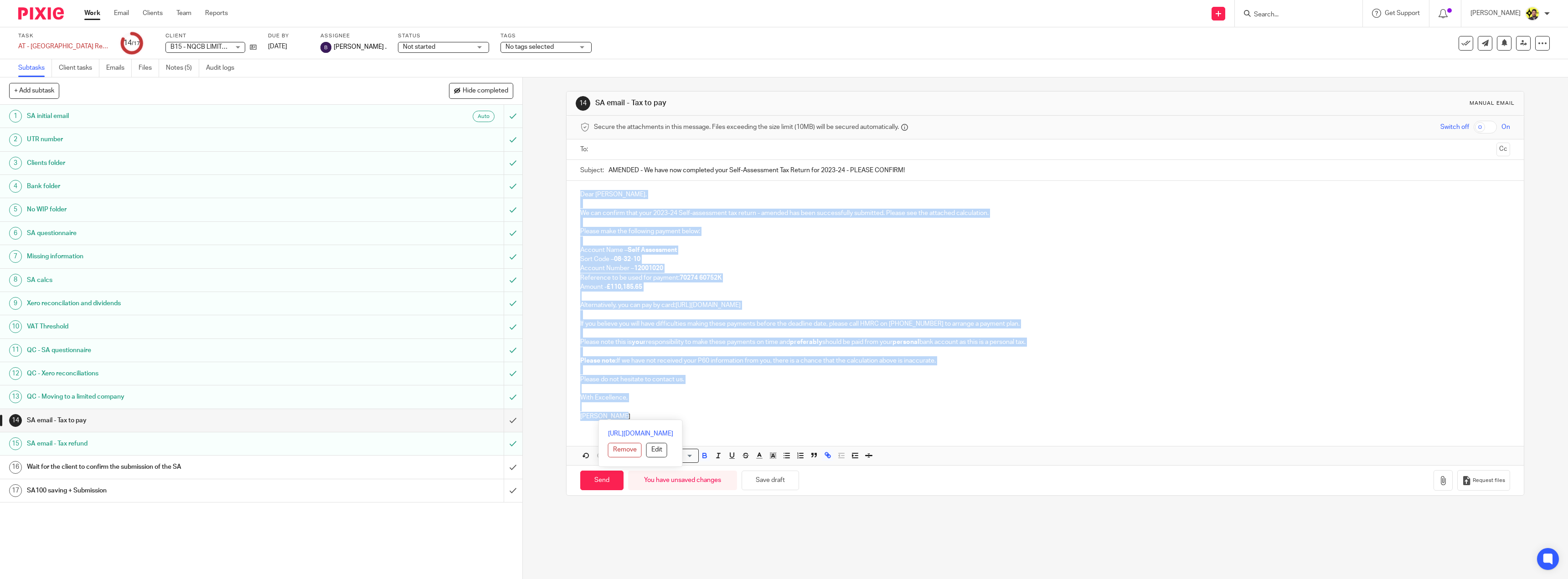
drag, startPoint x: 622, startPoint y: 418, endPoint x: 573, endPoint y: 196, distance: 227.3
click at [573, 196] on div "Dear Carlos, We can confirm that your 2023-24 Self-assessment tax return - amen…" at bounding box center [1045, 304] width 957 height 247
click at [618, 246] on p "Account Name – Self Assessment" at bounding box center [1045, 250] width 930 height 9
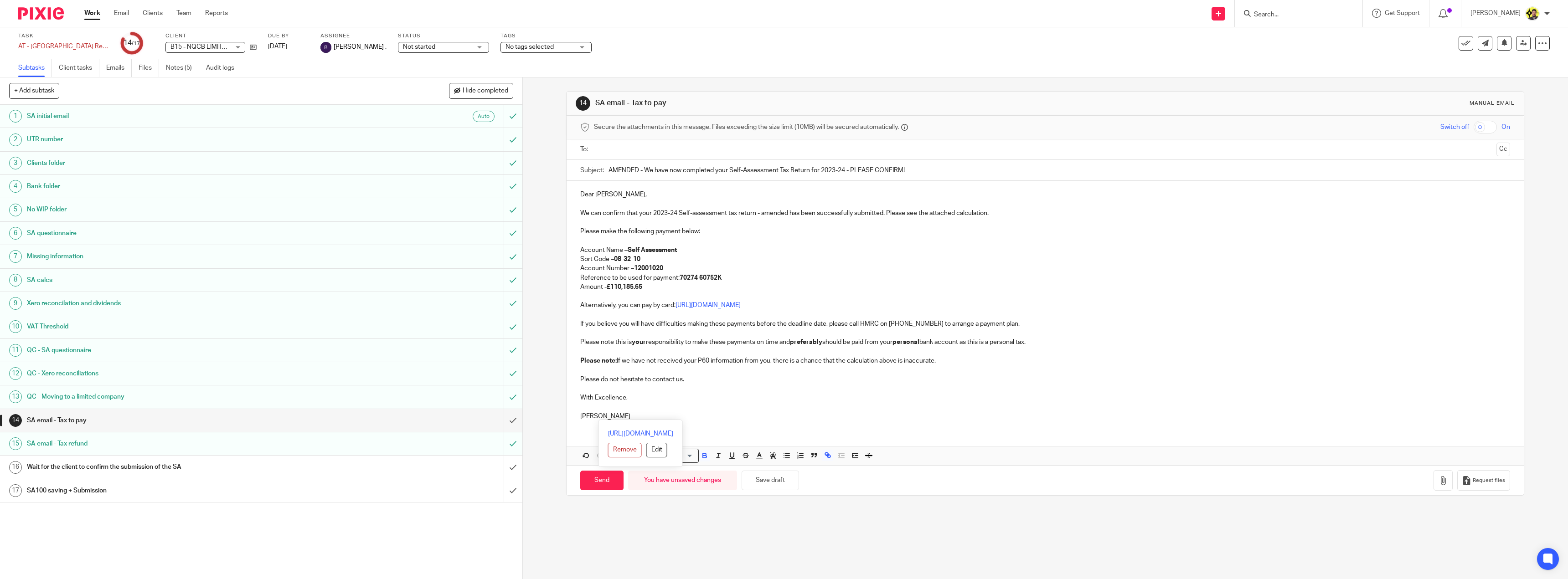
click at [618, 147] on input "text" at bounding box center [1045, 149] width 895 height 10
click at [1496, 151] on button "Cc" at bounding box center [1503, 150] width 13 height 13
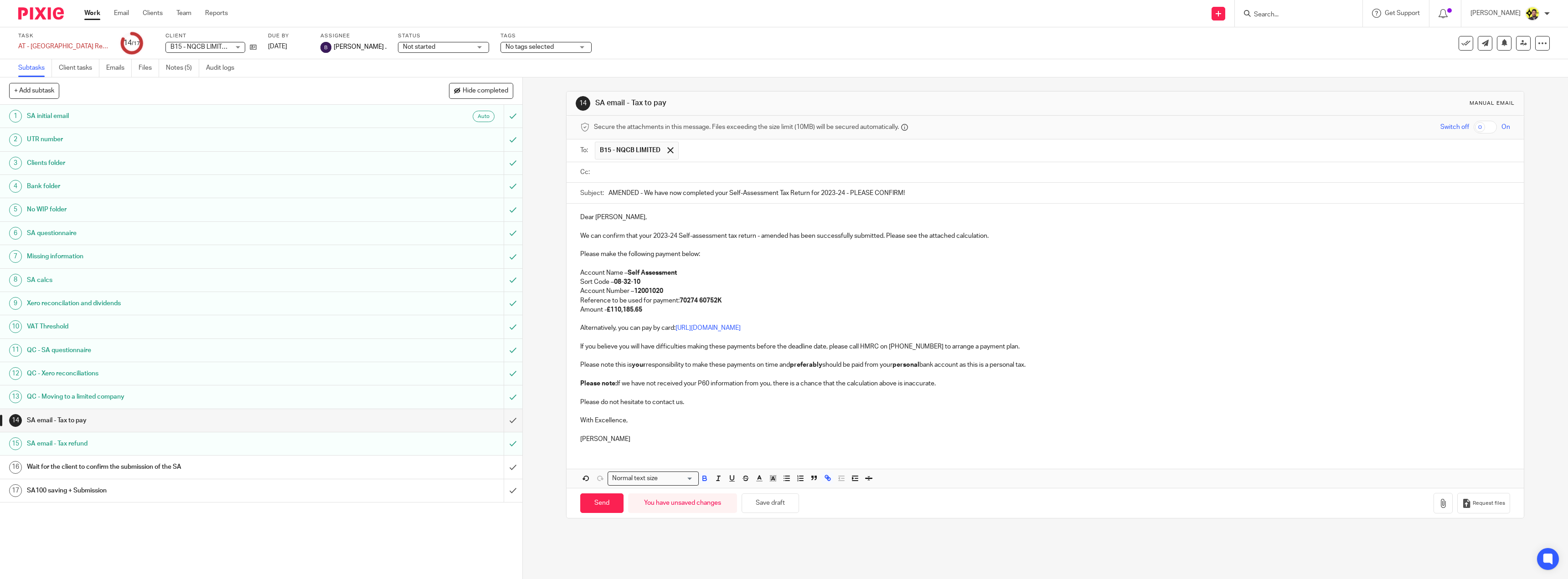
click at [636, 169] on input "text" at bounding box center [1052, 172] width 909 height 10
click at [718, 174] on input "text" at bounding box center [1098, 173] width 816 height 18
click at [738, 271] on p "Account Name – Self Assessment" at bounding box center [1045, 274] width 930 height 9
click at [671, 316] on p "Amount - £110,185.65" at bounding box center [1045, 311] width 930 height 9
drag, startPoint x: 937, startPoint y: 386, endPoint x: 576, endPoint y: 381, distance: 361.0
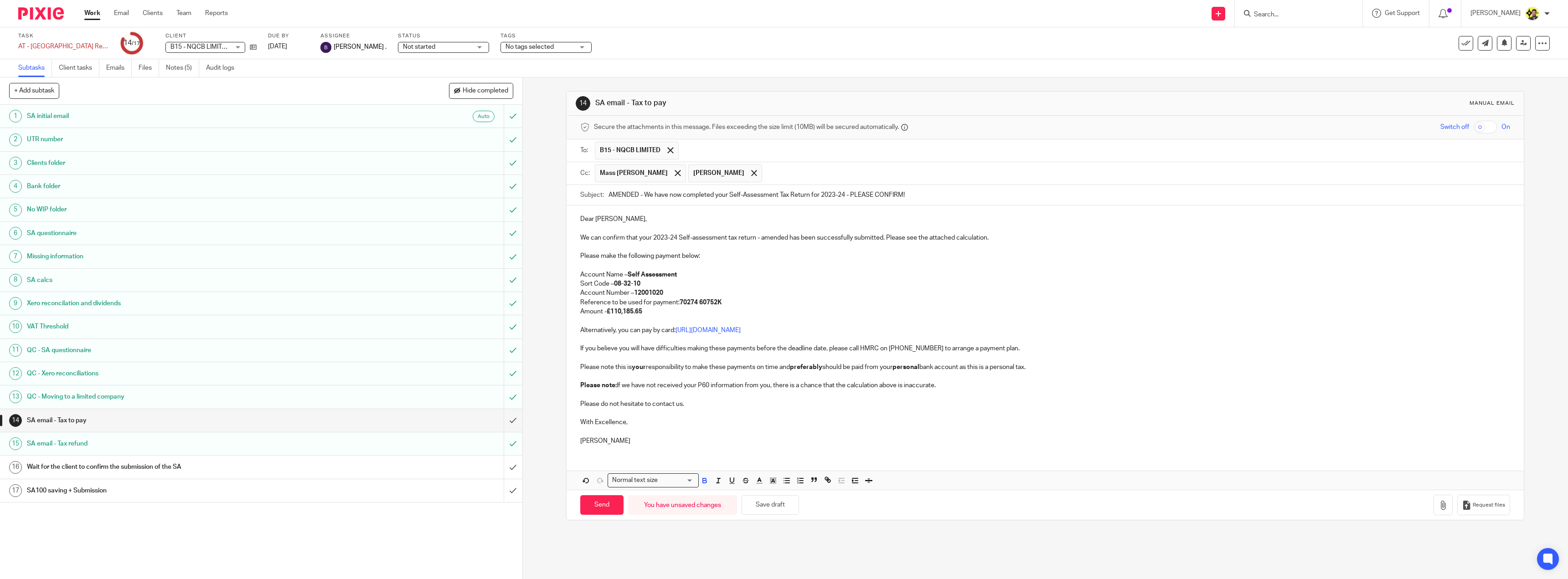
click at [576, 381] on div "Dear Carlos, We can confirm that your 2023-24 Self-assessment tax return - amen…" at bounding box center [1045, 329] width 957 height 247
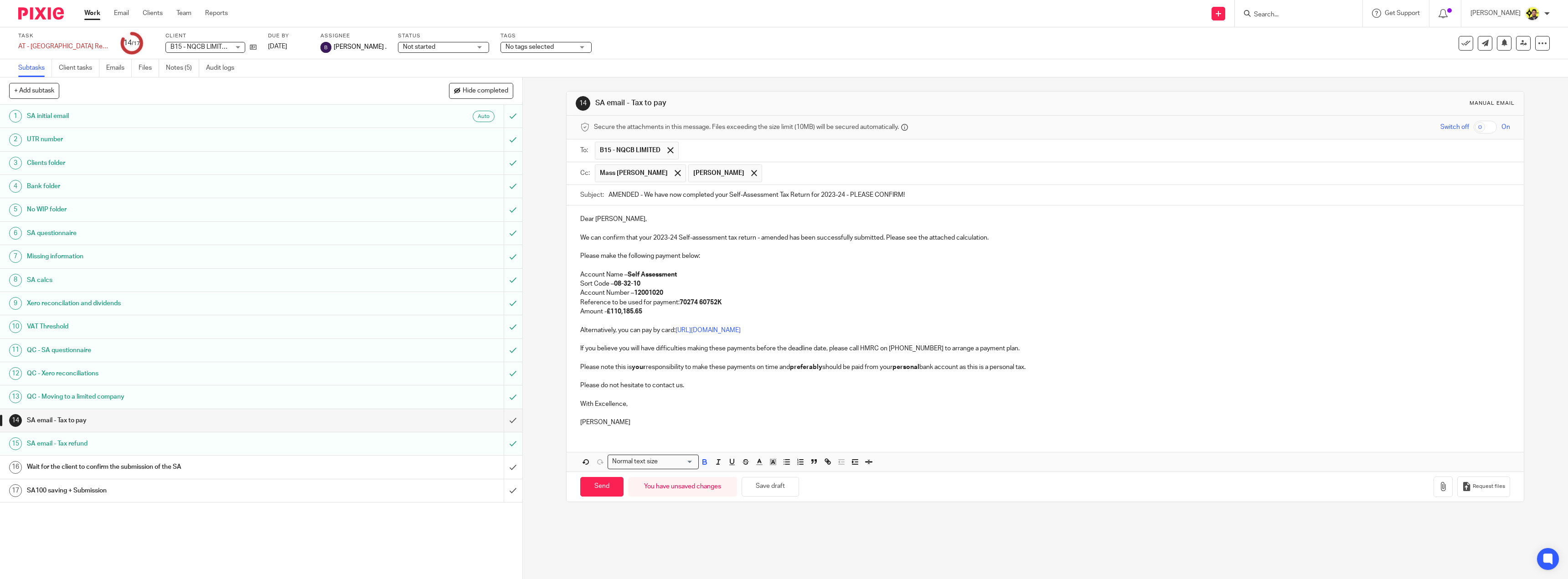
drag, startPoint x: 1040, startPoint y: 369, endPoint x: 581, endPoint y: 362, distance: 459.1
click at [581, 362] on div "Dear Carlos, We can confirm that your 2023-24 Self-assessment tax return - amen…" at bounding box center [1045, 319] width 957 height 228
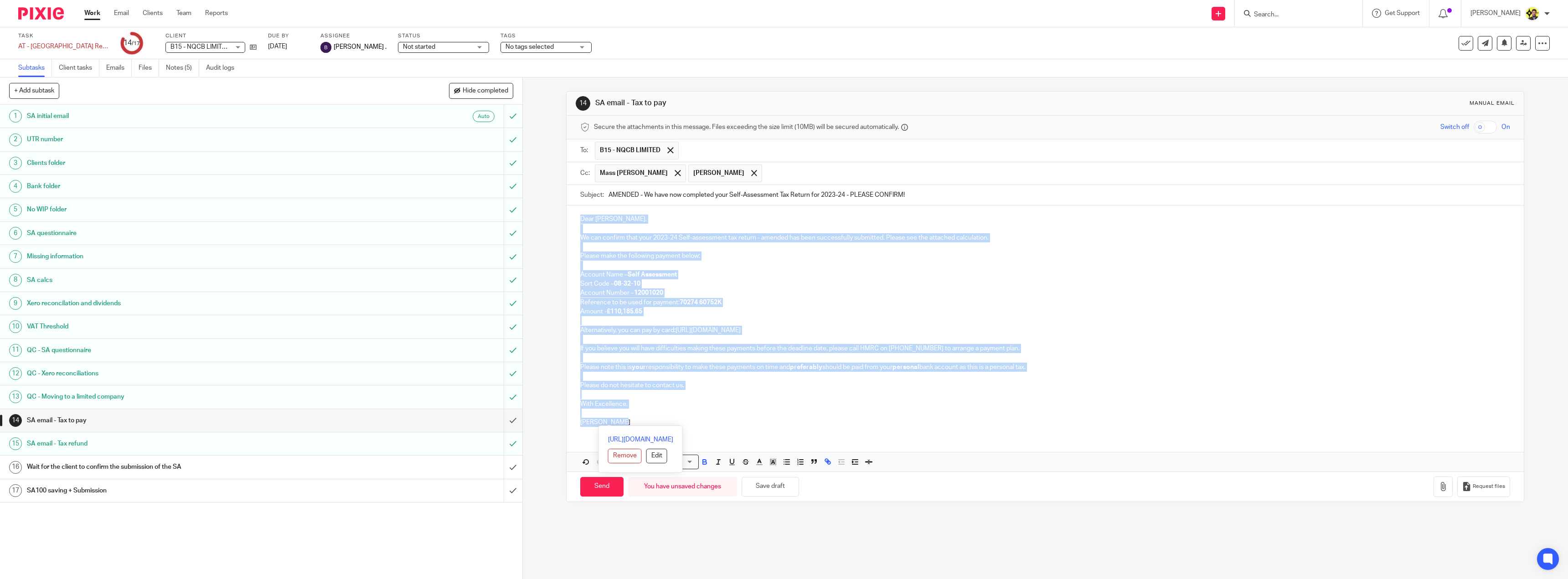
drag, startPoint x: 623, startPoint y: 425, endPoint x: 575, endPoint y: 220, distance: 210.5
click at [575, 220] on div "Dear Carlos, We can confirm that your 2023-24 Self-assessment tax return - amen…" at bounding box center [1045, 319] width 957 height 228
click at [677, 263] on p at bounding box center [1045, 265] width 930 height 9
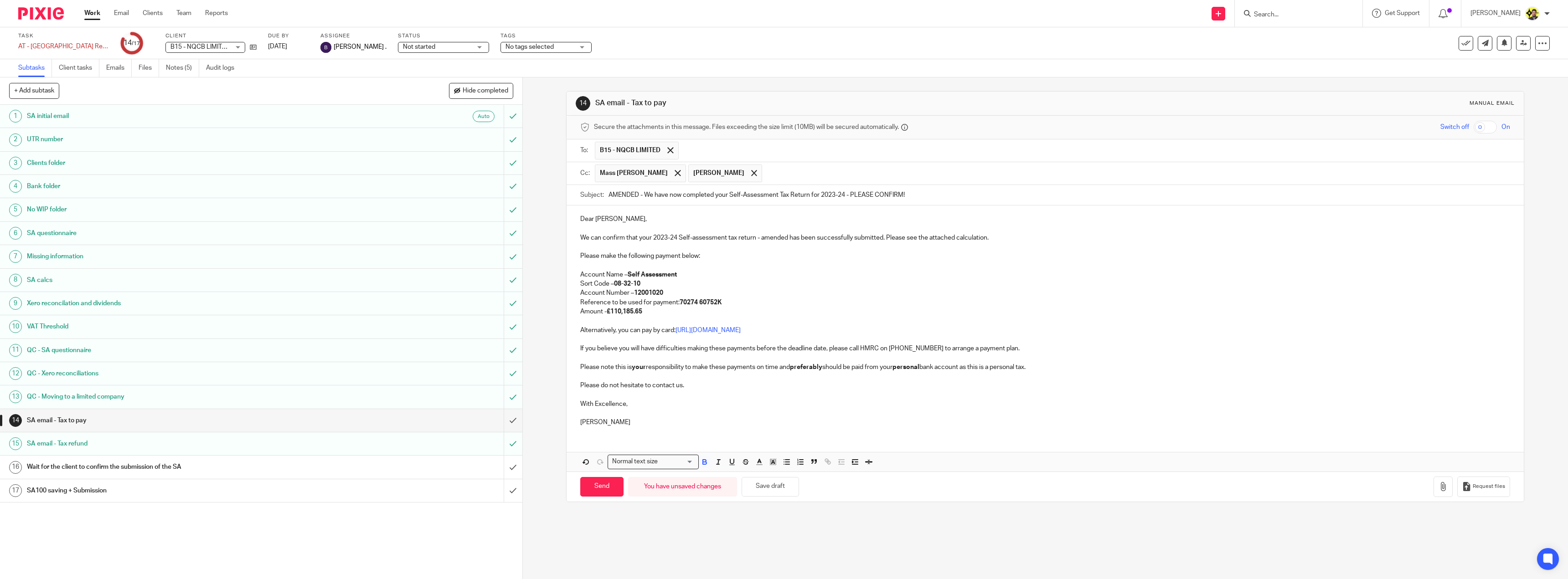
click at [650, 309] on p "Amount - £110,185.65" at bounding box center [1045, 311] width 930 height 9
drag, startPoint x: 649, startPoint y: 314, endPoint x: 578, endPoint y: 219, distance: 118.6
click at [578, 219] on div "Dear Carlos, We can confirm that your 2023-24 Self-assessment tax return - amen…" at bounding box center [1045, 319] width 957 height 228
click at [580, 218] on p "Dear Carlos," at bounding box center [1045, 219] width 930 height 9
click at [577, 217] on div "Dear Carlos, We can confirm that your 2023-24 Self-assessment tax return - amen…" at bounding box center [1045, 319] width 957 height 228
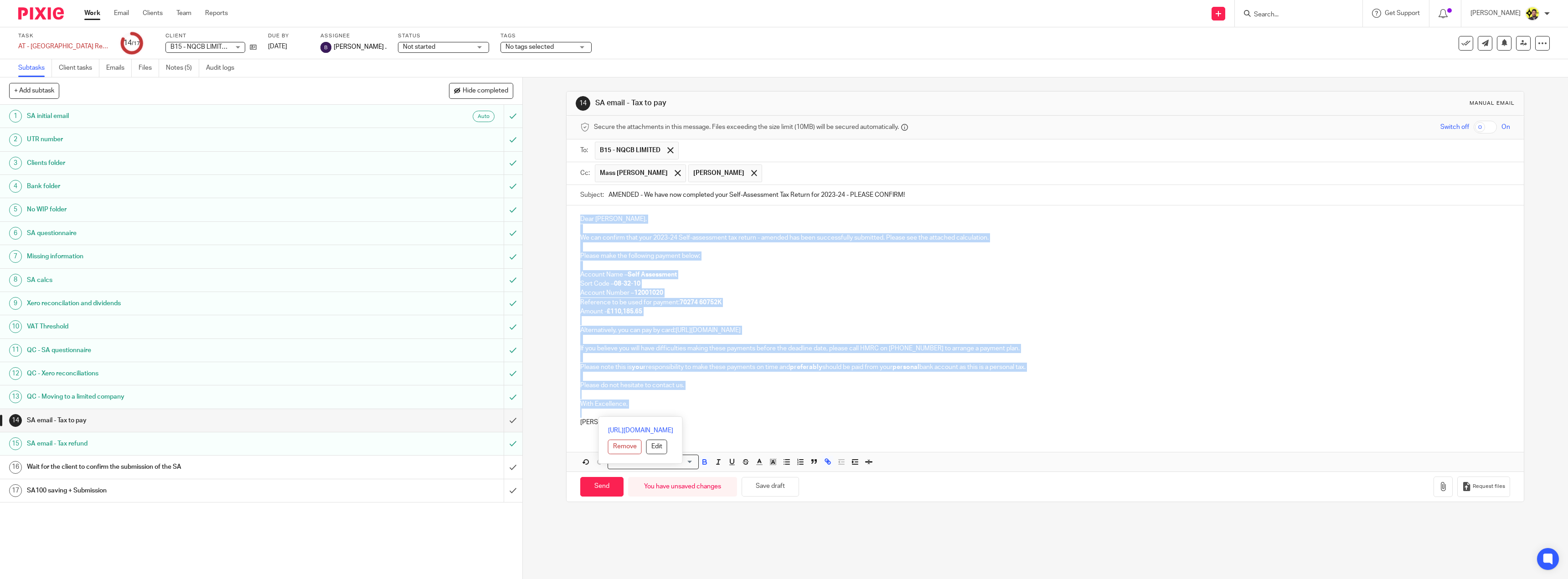
drag, startPoint x: 578, startPoint y: 218, endPoint x: 665, endPoint y: 409, distance: 209.9
click at [665, 409] on div "Dear Carlos, We can confirm that your 2023-24 Self-assessment tax return - amen…" at bounding box center [1045, 319] width 957 height 228
click at [680, 411] on p at bounding box center [1045, 413] width 930 height 9
drag, startPoint x: 618, startPoint y: 424, endPoint x: 573, endPoint y: 217, distance: 211.8
click at [573, 217] on div "Dear Carlos, We can confirm that your 2023-24 Self-assessment tax return - amen…" at bounding box center [1045, 319] width 957 height 228
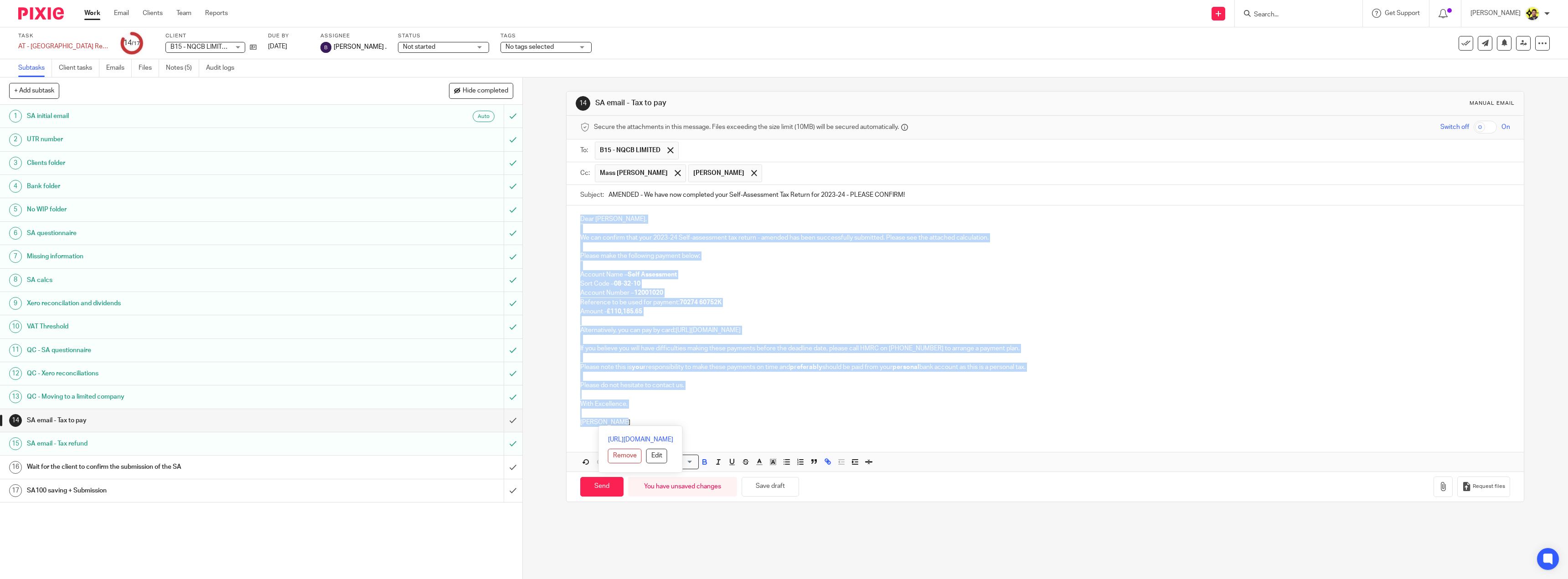
click at [631, 357] on p at bounding box center [1045, 357] width 930 height 9
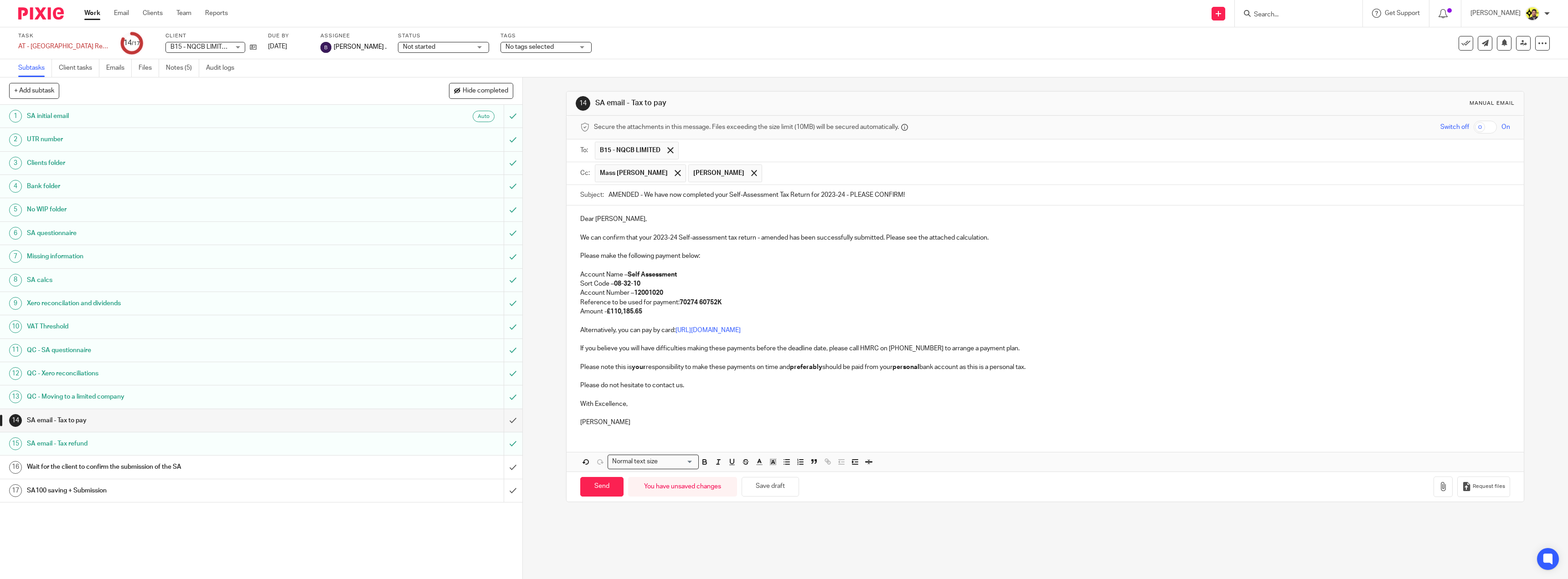
click at [653, 422] on p "[PERSON_NAME]" at bounding box center [1045, 422] width 930 height 9
drag, startPoint x: 639, startPoint y: 423, endPoint x: 609, endPoint y: 369, distance: 61.8
click at [609, 369] on div "Dear Carlos, We can confirm that your 2023-24 Self-assessment tax return - amen…" at bounding box center [1045, 319] width 957 height 228
click at [625, 376] on p at bounding box center [1045, 376] width 930 height 9
click at [779, 482] on button "Save draft" at bounding box center [770, 487] width 57 height 19
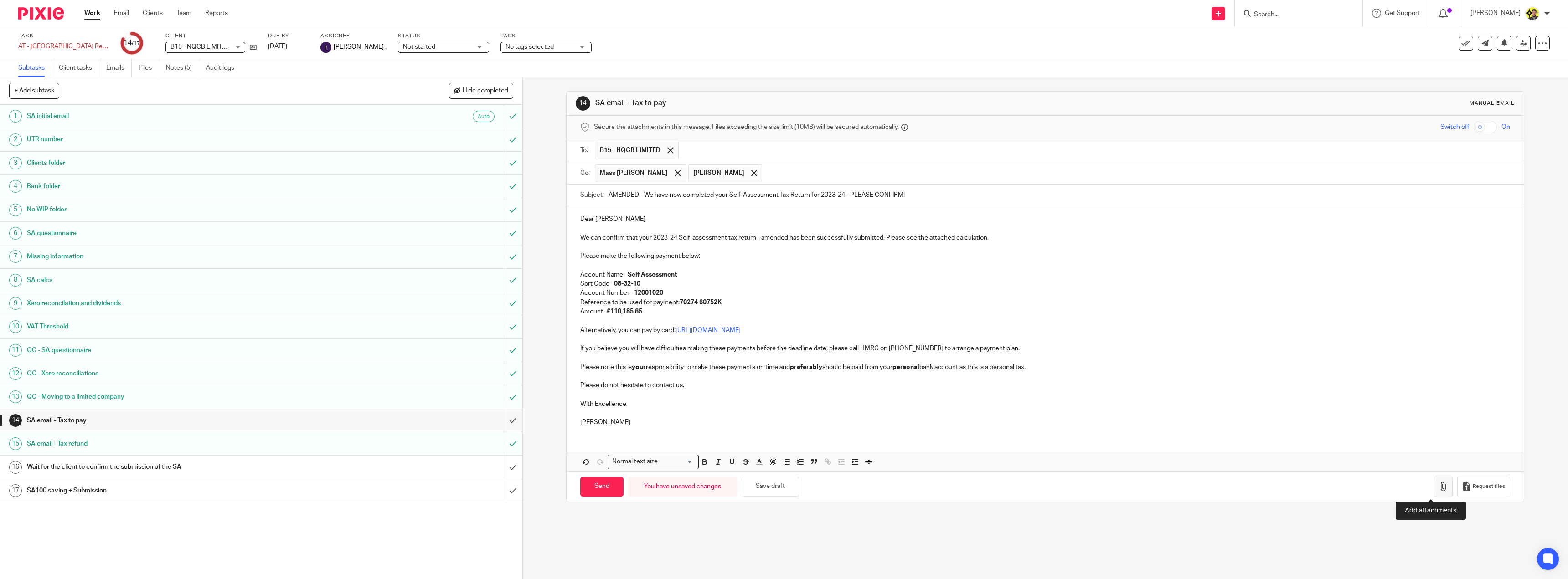
click at [1438, 484] on button "button" at bounding box center [1443, 487] width 19 height 21
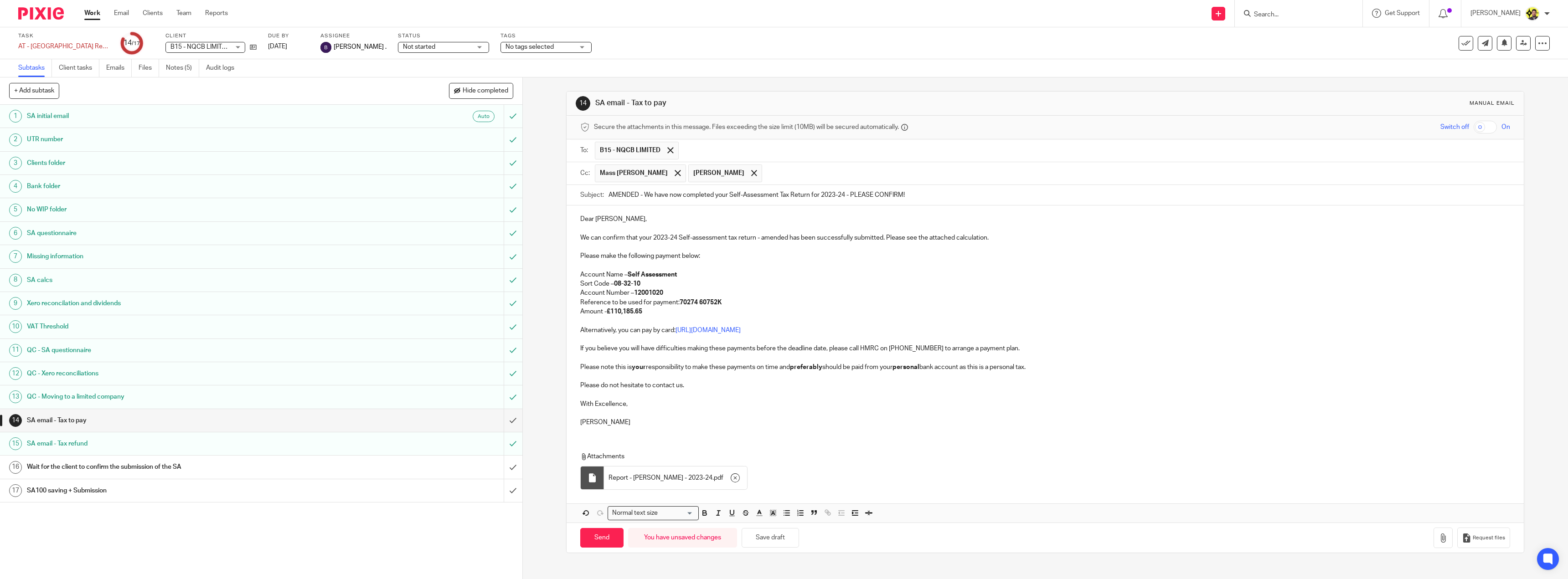
click at [785, 238] on p "We can confirm that your 2023-24 Self-assessment tax return - amended has been …" at bounding box center [1045, 237] width 930 height 9
click at [780, 255] on p "Please make the following payment below:" at bounding box center [1045, 255] width 930 height 9
drag, startPoint x: 635, startPoint y: 196, endPoint x: 606, endPoint y: 193, distance: 29.2
click at [609, 193] on input "AMENDED - We have now completed your Self-Assessment Tax Return for 2023-24 - P…" at bounding box center [1059, 195] width 901 height 21
click at [629, 235] on p "We can confirm that your 2023-24 Self-assessment tax return has been successful…" at bounding box center [1045, 237] width 930 height 9
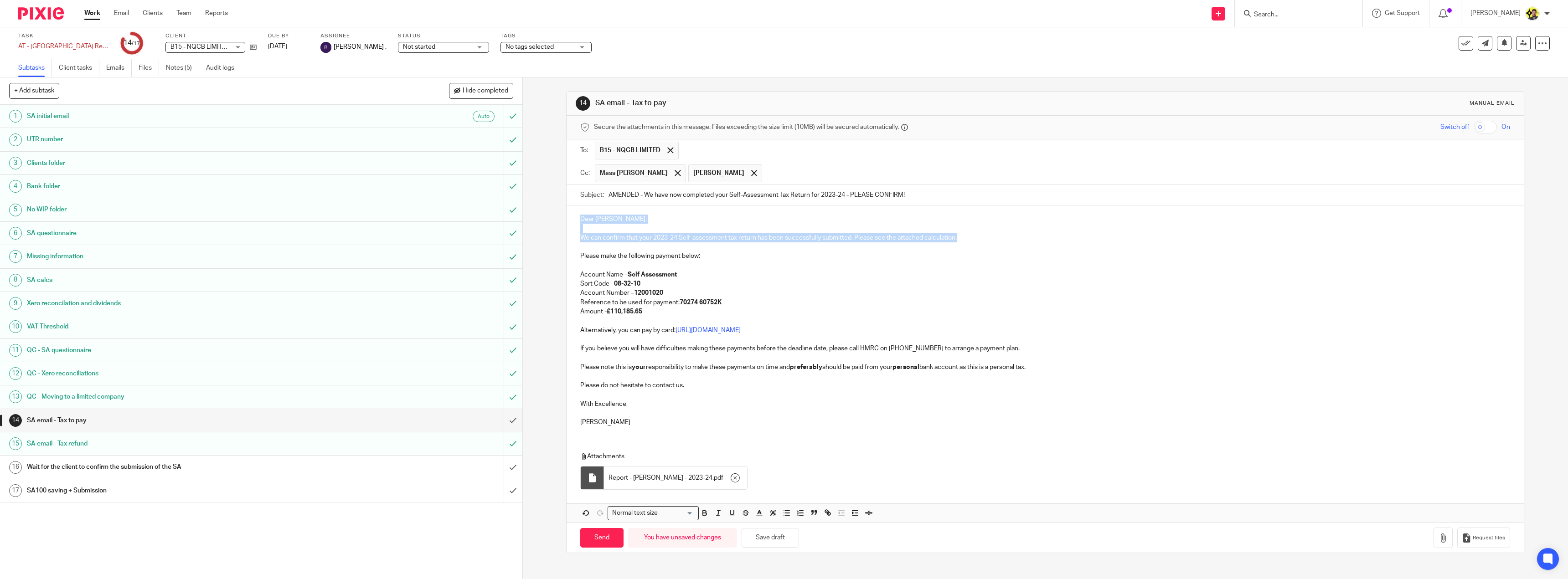
drag, startPoint x: 970, startPoint y: 234, endPoint x: 592, endPoint y: 235, distance: 378.0
click at [578, 220] on div "Dear Carlos, We can confirm that your 2023-24 Self-assessment tax return has be…" at bounding box center [1045, 319] width 957 height 228
click at [592, 235] on p "We can confirm that your 2023-24 Self-assessment tax return has been successful…" at bounding box center [1045, 237] width 930 height 9
click at [654, 262] on p at bounding box center [1045, 265] width 930 height 9
click at [631, 229] on p at bounding box center [1045, 228] width 930 height 9
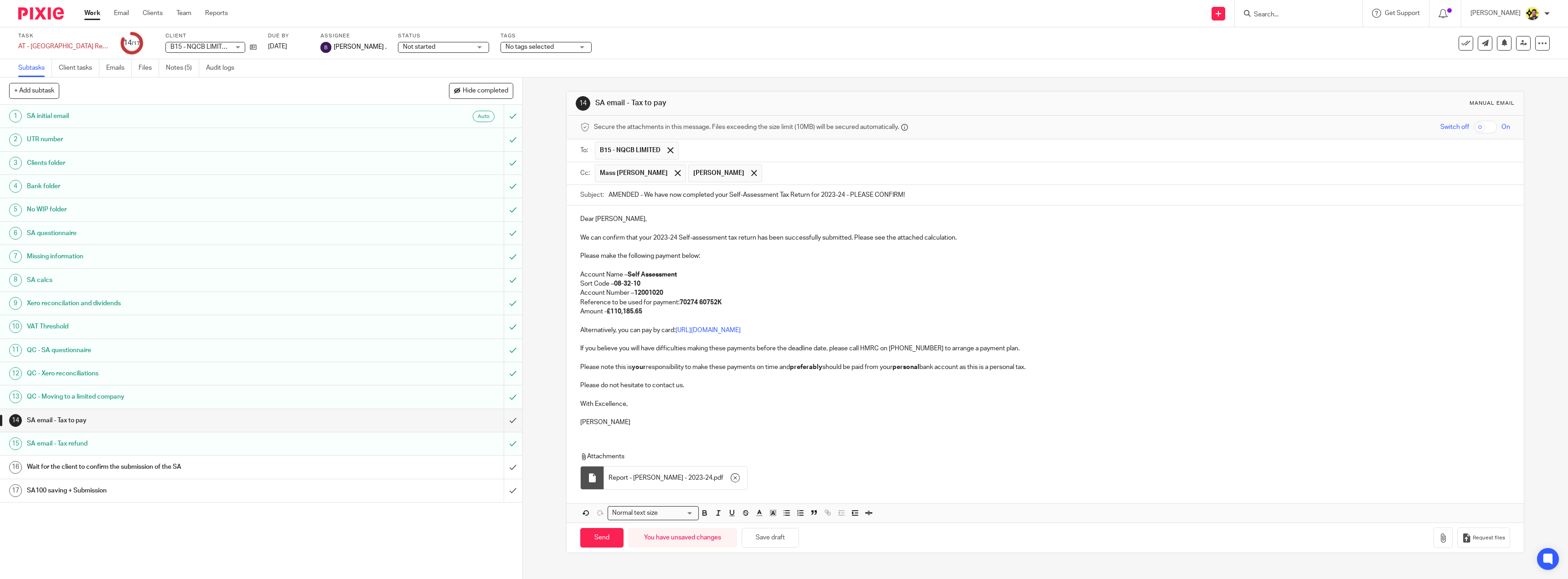
click at [694, 299] on strong "70274 60752K" at bounding box center [701, 302] width 42 height 6
click at [758, 541] on button "Save draft" at bounding box center [770, 538] width 57 height 19
click at [117, 60] on link "Emails" at bounding box center [119, 68] width 26 height 18
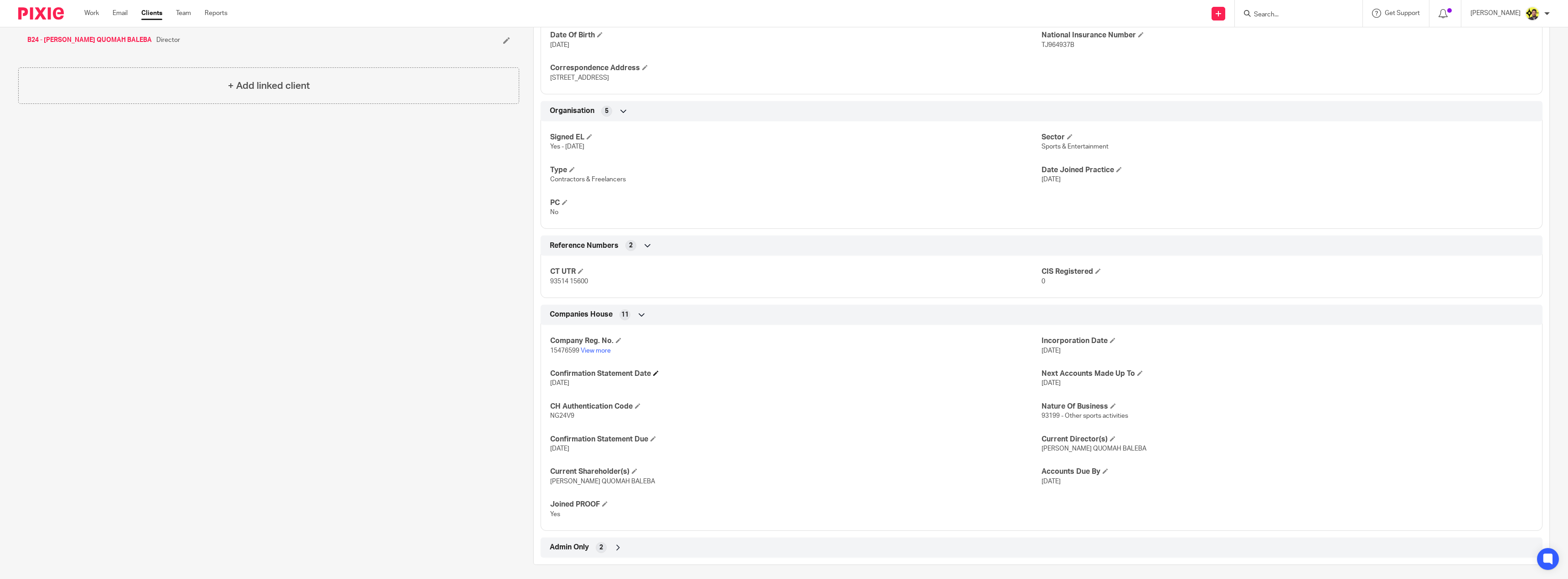
scroll to position [507, 0]
click at [596, 543] on div "2" at bounding box center [601, 543] width 11 height 11
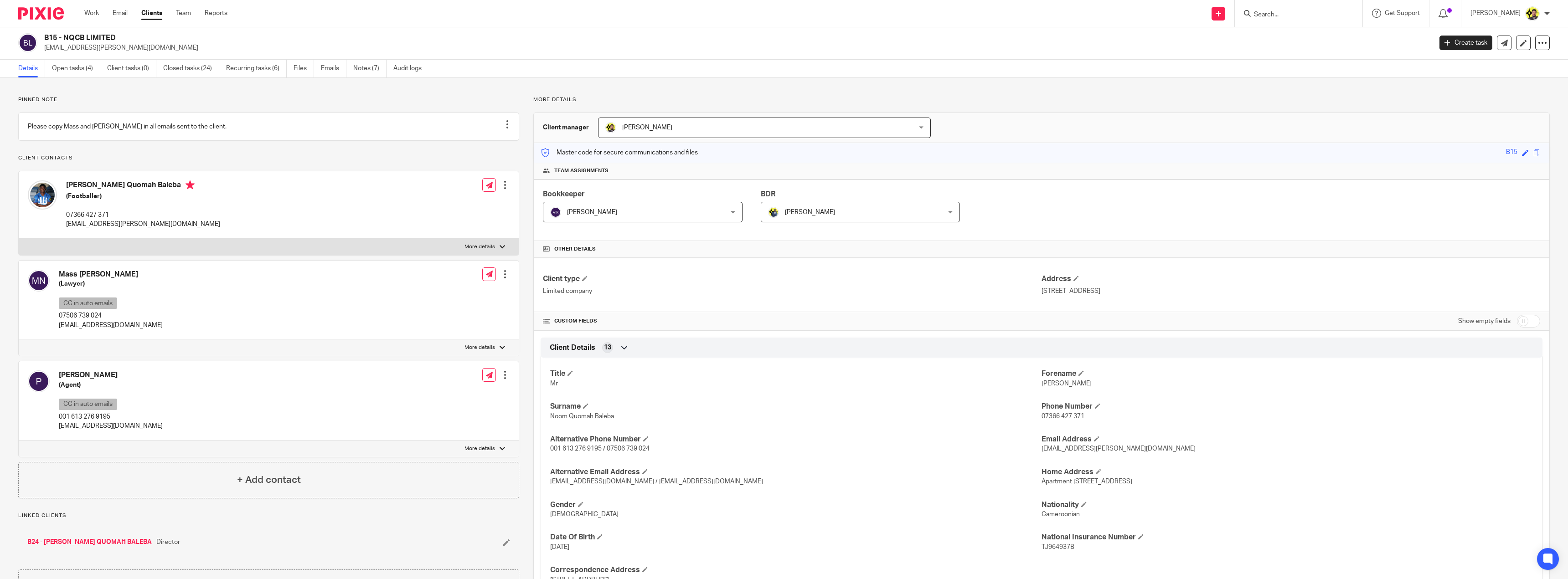
scroll to position [0, 0]
click at [507, 190] on div at bounding box center [505, 185] width 9 height 9
click at [296, 186] on div "Carlos Noom Quomah Baleba (Footballer) 07366 427 371 noom.carlos@outlook.fr Edi…" at bounding box center [268, 206] width 500 height 67
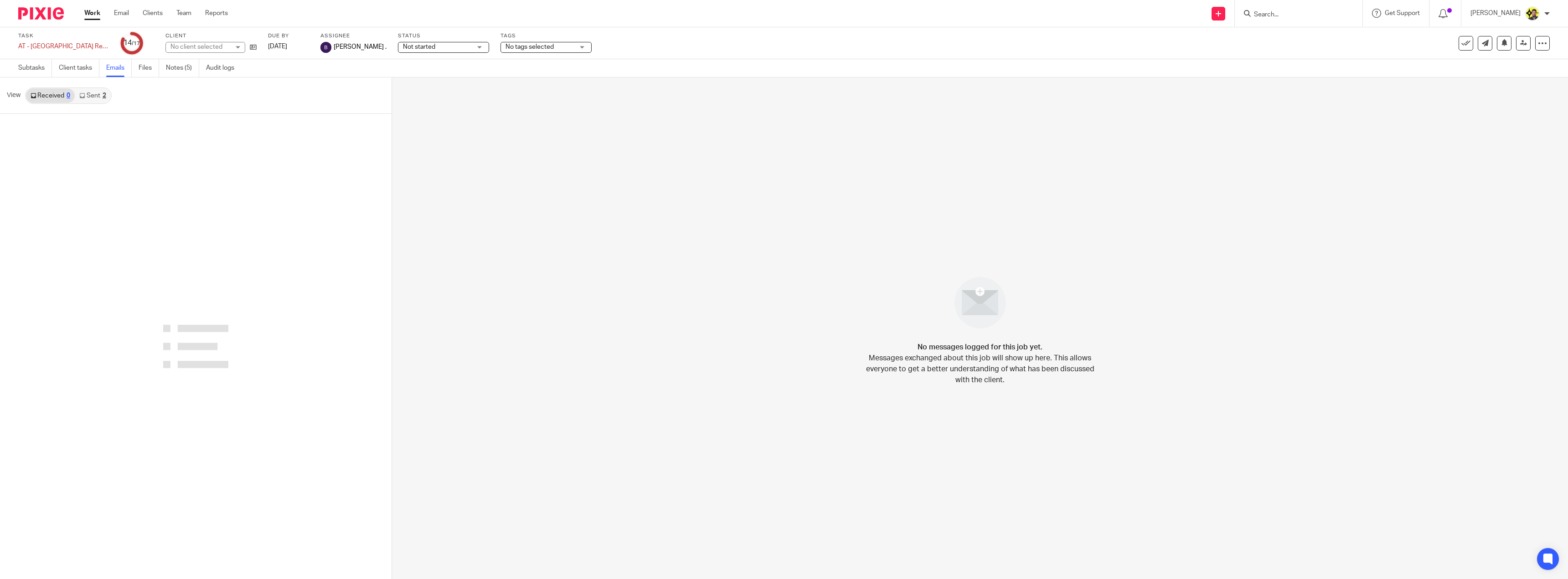
click at [90, 98] on link "Sent 2" at bounding box center [93, 95] width 35 height 15
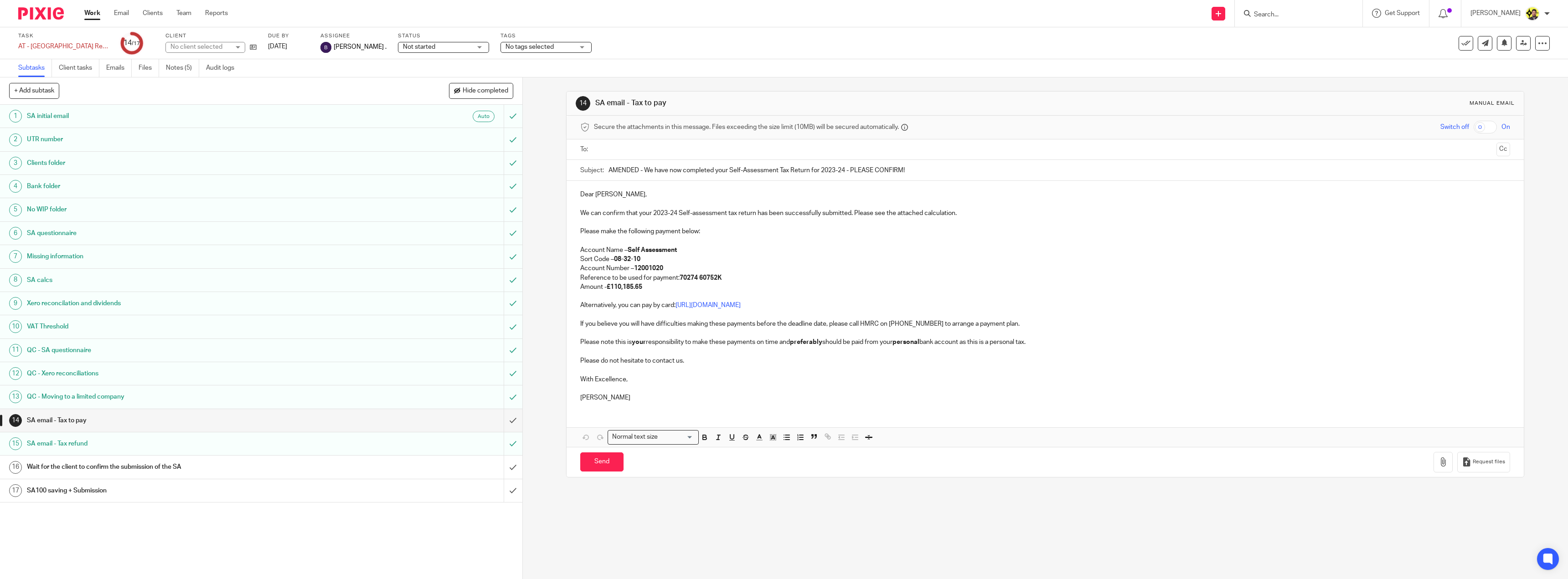
click at [363, 424] on div "SA email - Tax to pay" at bounding box center [261, 420] width 467 height 13
click at [600, 150] on input "text" at bounding box center [1045, 149] width 895 height 10
click at [1496, 150] on button "Cc" at bounding box center [1503, 150] width 13 height 13
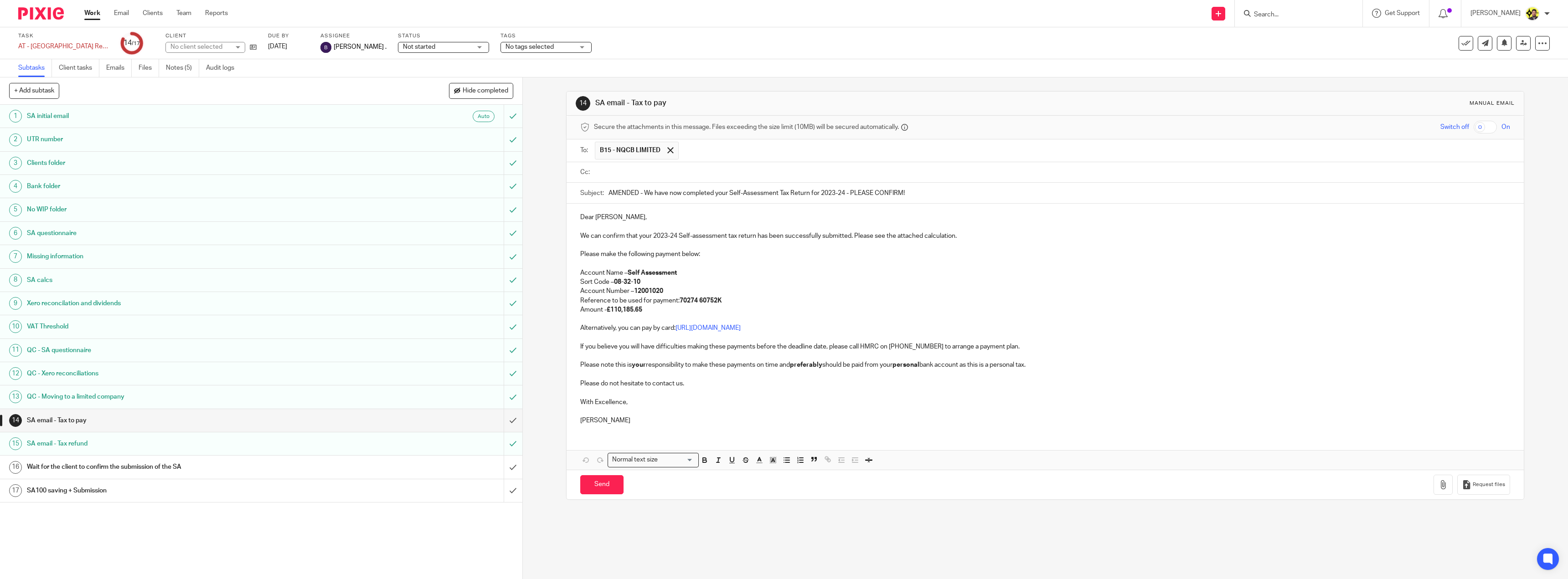
click at [618, 169] on input "text" at bounding box center [1052, 172] width 909 height 10
click at [707, 176] on input "text" at bounding box center [1098, 173] width 816 height 18
click at [1438, 489] on icon "button" at bounding box center [1443, 486] width 9 height 9
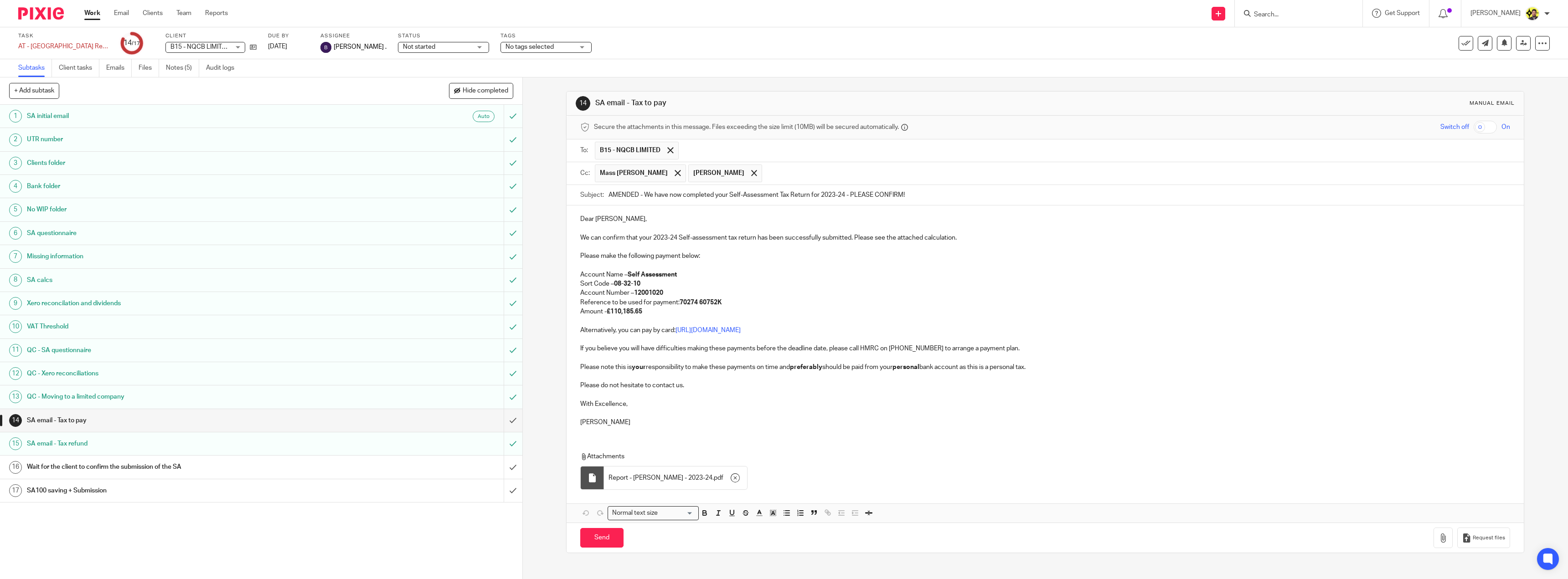
click at [821, 238] on p "We can confirm that your 2023-24 Self-assessment tax return has been successful…" at bounding box center [1045, 237] width 930 height 9
click at [853, 266] on p at bounding box center [1045, 265] width 930 height 9
click at [782, 536] on button "Save draft" at bounding box center [770, 538] width 57 height 19
click at [626, 244] on p at bounding box center [1045, 246] width 930 height 9
click at [651, 237] on p "We can confirm that your 2023-24 Self-assessment tax return has been successful…" at bounding box center [1045, 237] width 930 height 9
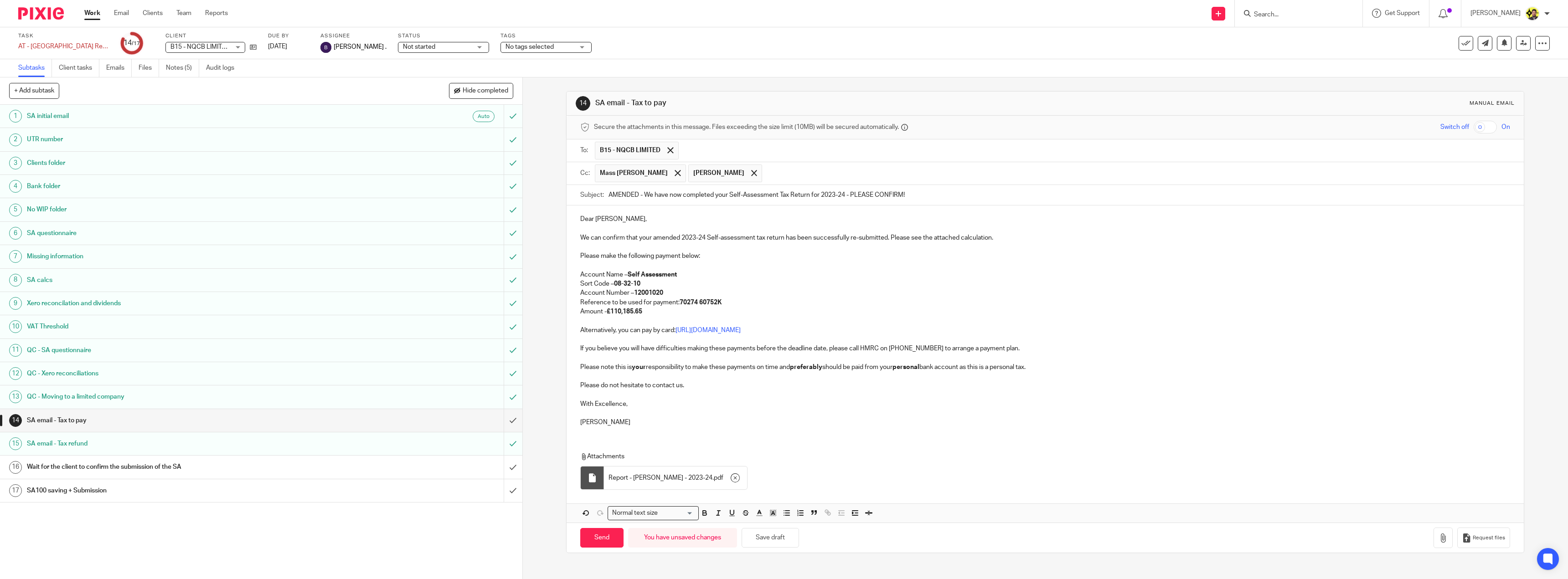
click at [859, 270] on p "Account Name – Self Assessment" at bounding box center [1045, 274] width 930 height 9
click at [772, 536] on button "Save draft" at bounding box center [770, 538] width 57 height 19
click at [595, 536] on input "Send" at bounding box center [601, 538] width 43 height 19
type input "Sent"
click at [505, 468] on input "submit" at bounding box center [261, 466] width 522 height 23
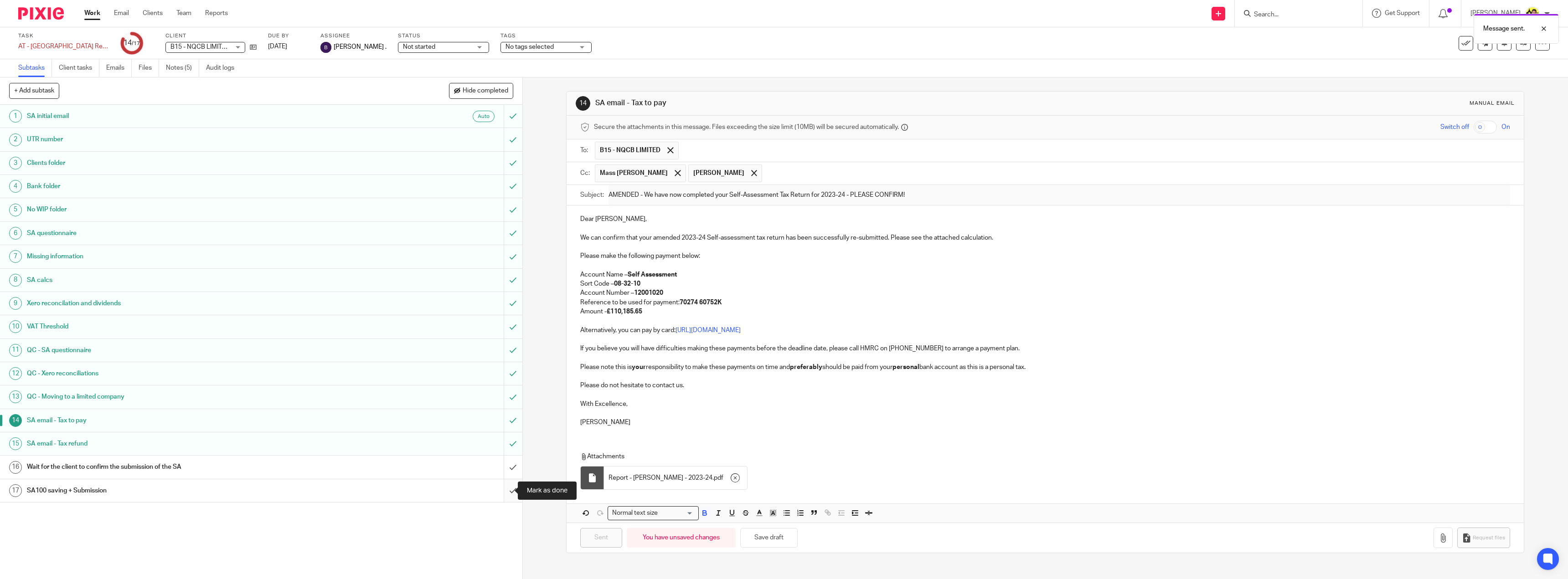
click at [505, 500] on input "submit" at bounding box center [261, 490] width 522 height 23
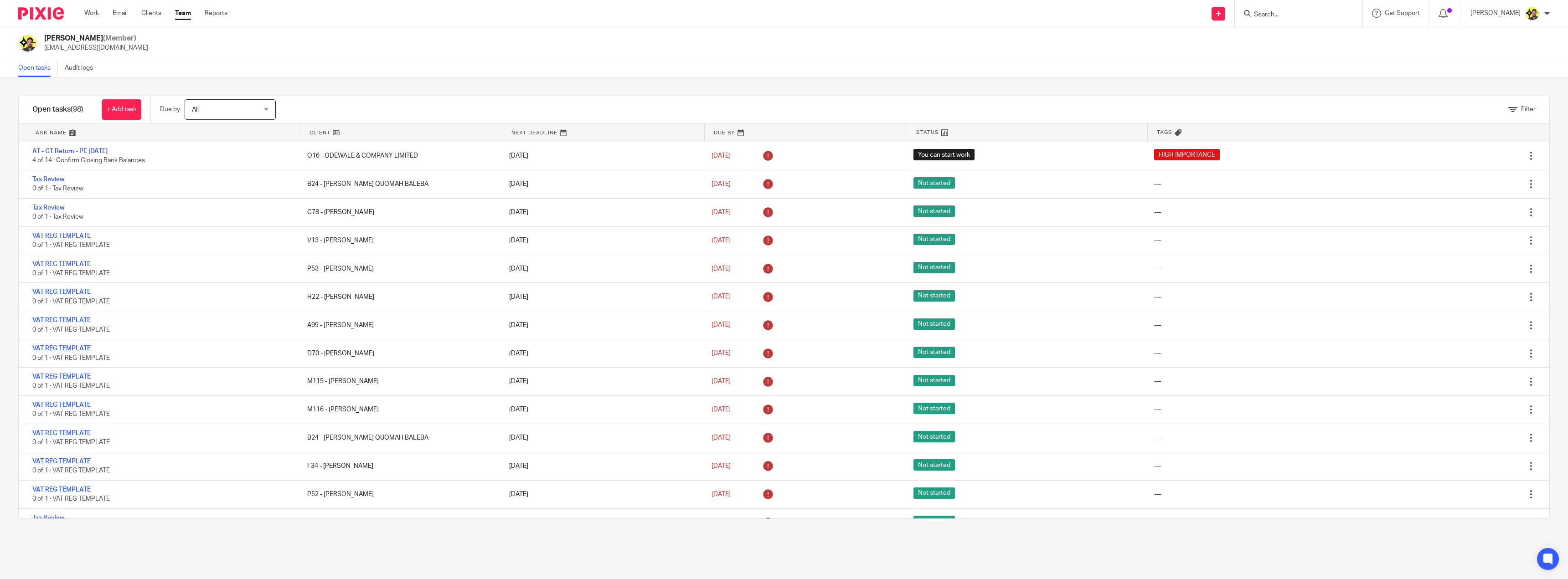
click at [1296, 12] on input "Search" at bounding box center [1294, 15] width 82 height 8
type input "d75"
click at [1317, 35] on link at bounding box center [1357, 39] width 212 height 21
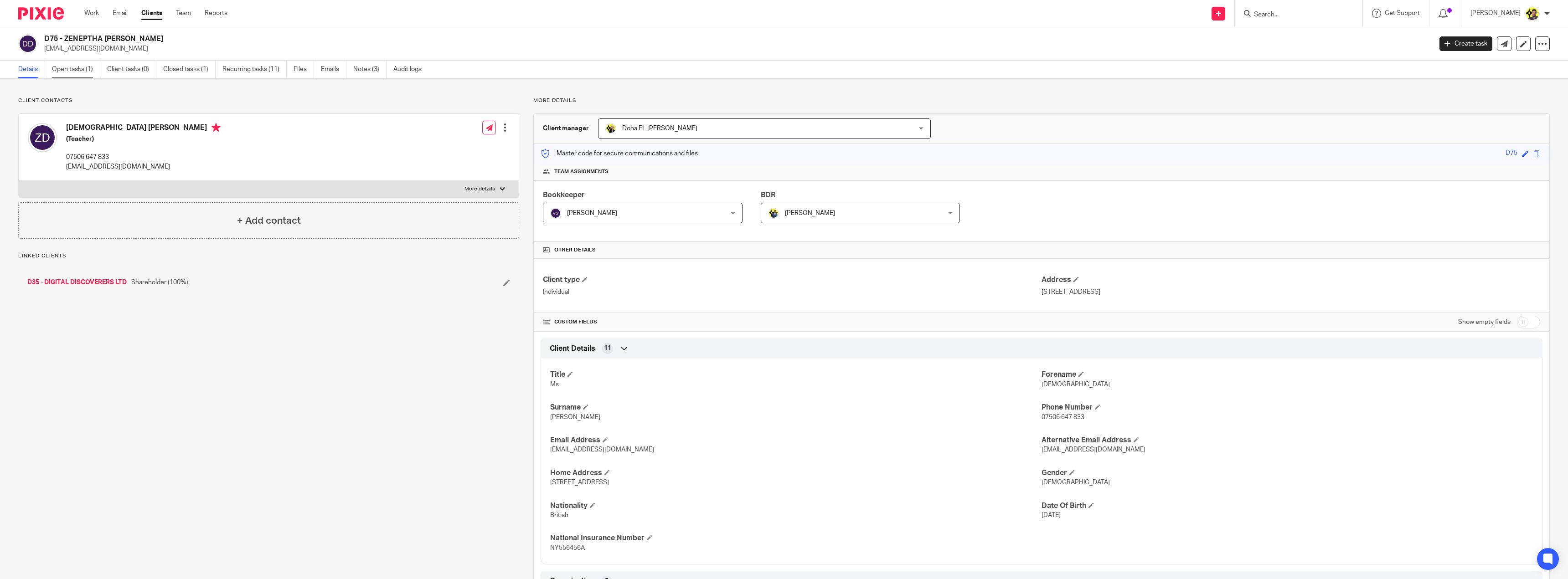
click at [87, 69] on link "Open tasks (1)" at bounding box center [75, 69] width 48 height 18
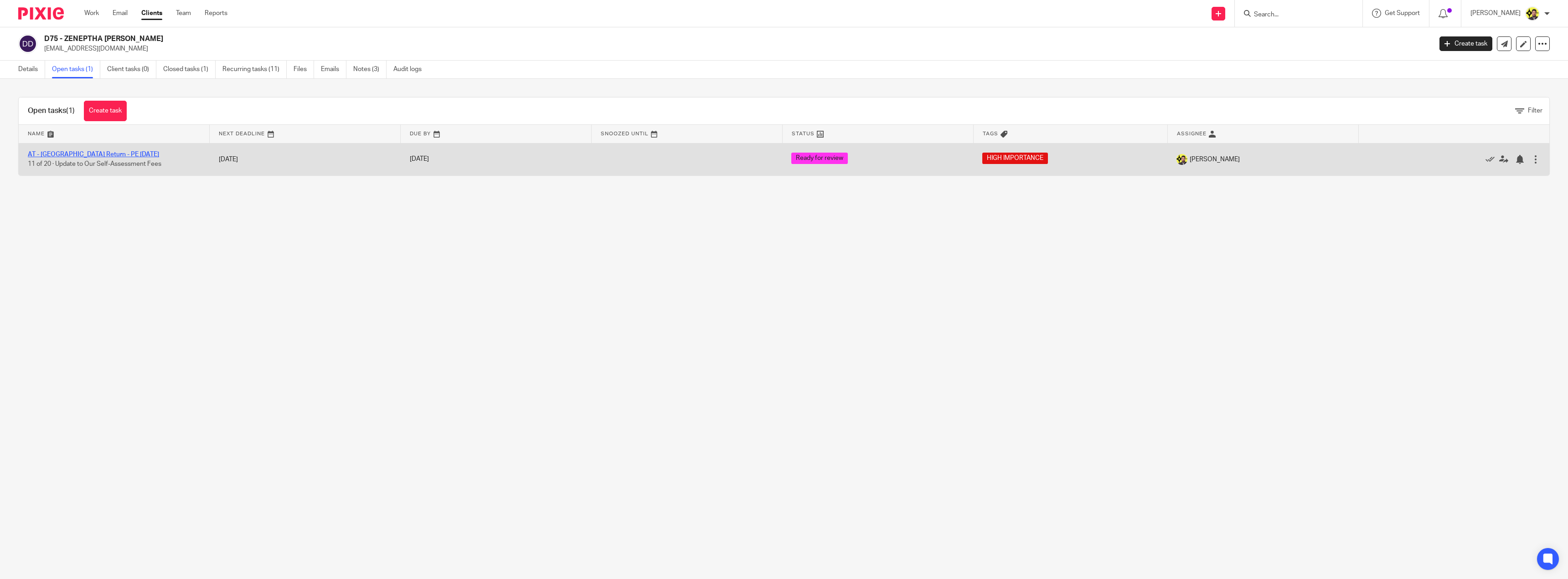
click at [69, 153] on link "AT - [GEOGRAPHIC_DATA] Return - PE [DATE]" at bounding box center [94, 154] width 131 height 6
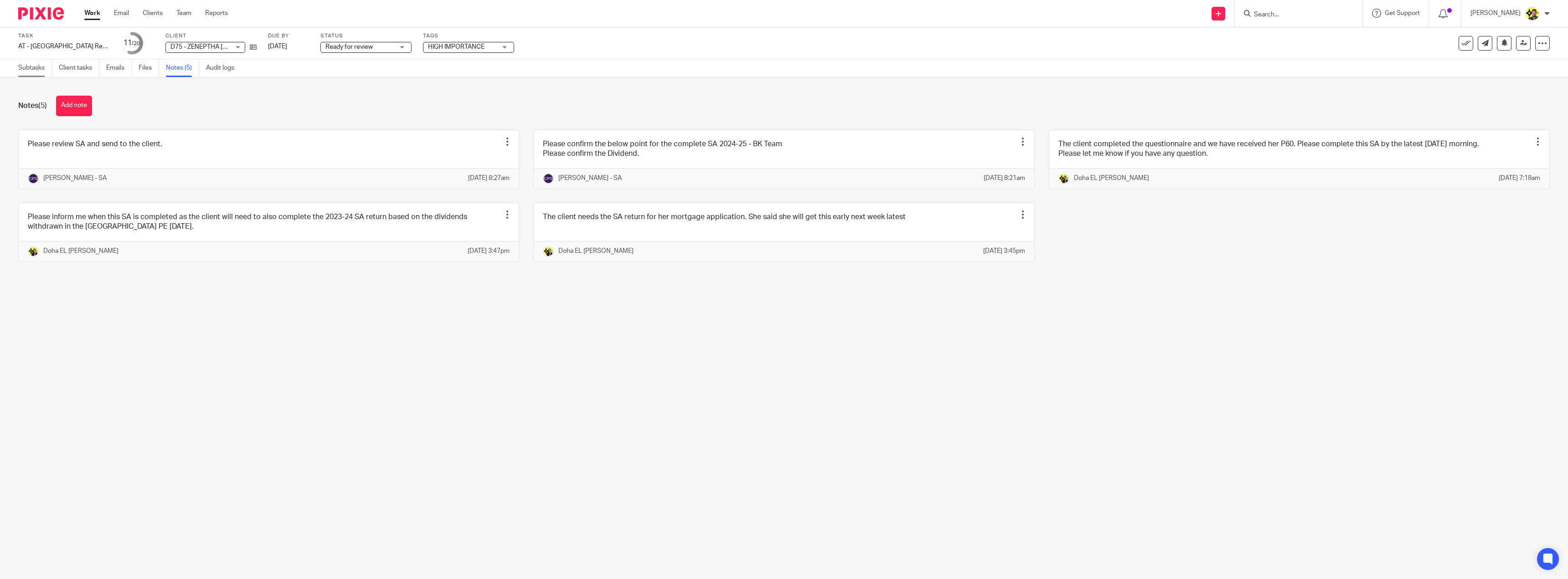
click at [43, 74] on link "Subtasks" at bounding box center [35, 68] width 33 height 18
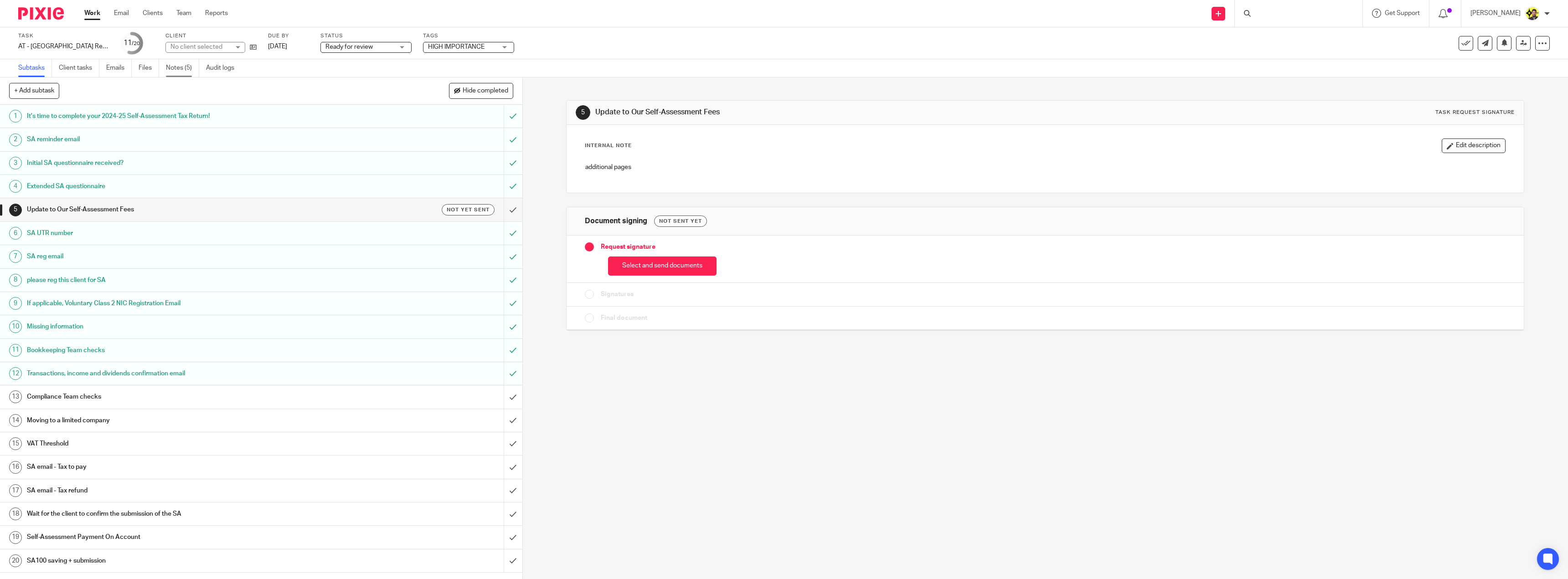
click at [178, 71] on link "Notes (5)" at bounding box center [183, 68] width 33 height 18
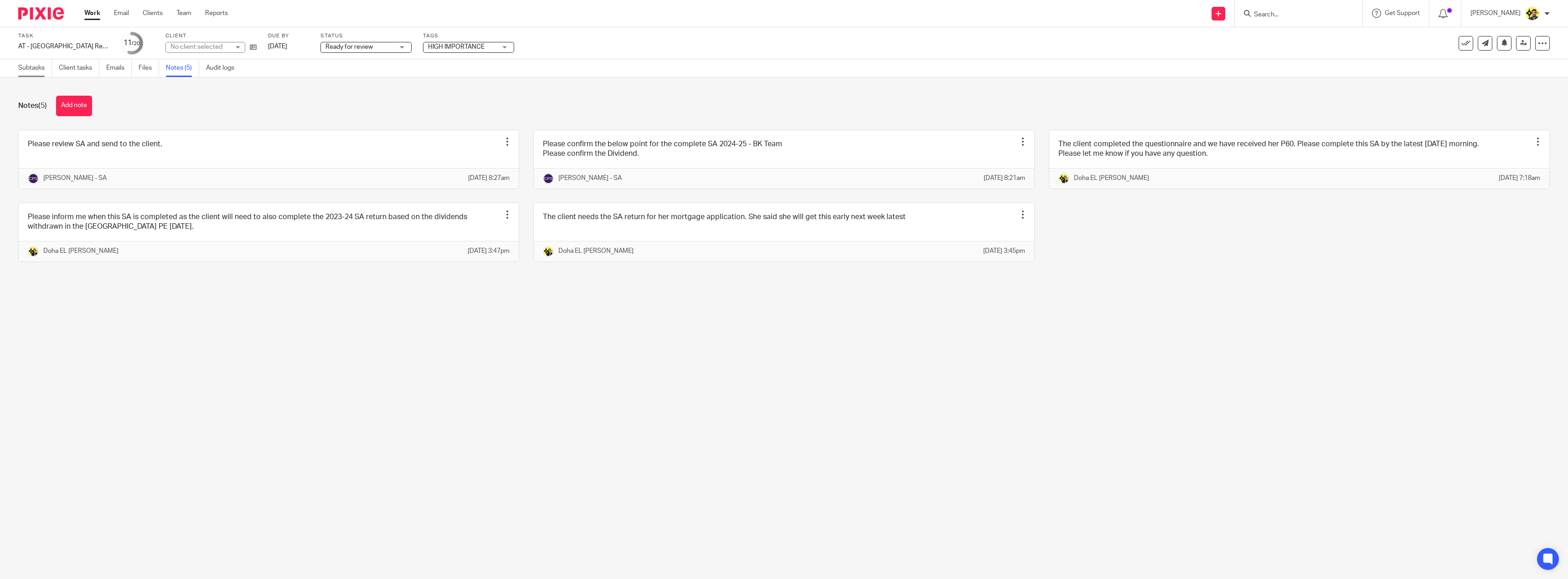
click at [41, 68] on link "Subtasks" at bounding box center [35, 68] width 33 height 18
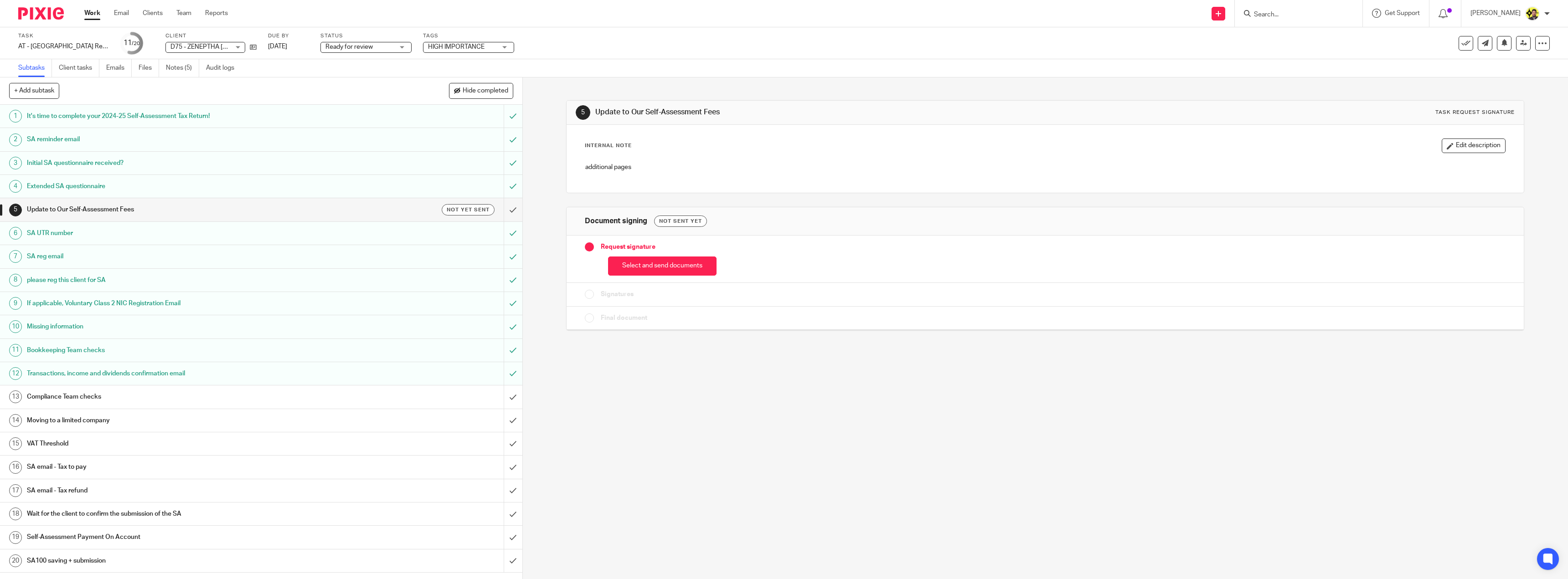
click at [473, 401] on div "Compliance Team checks" at bounding box center [261, 397] width 467 height 13
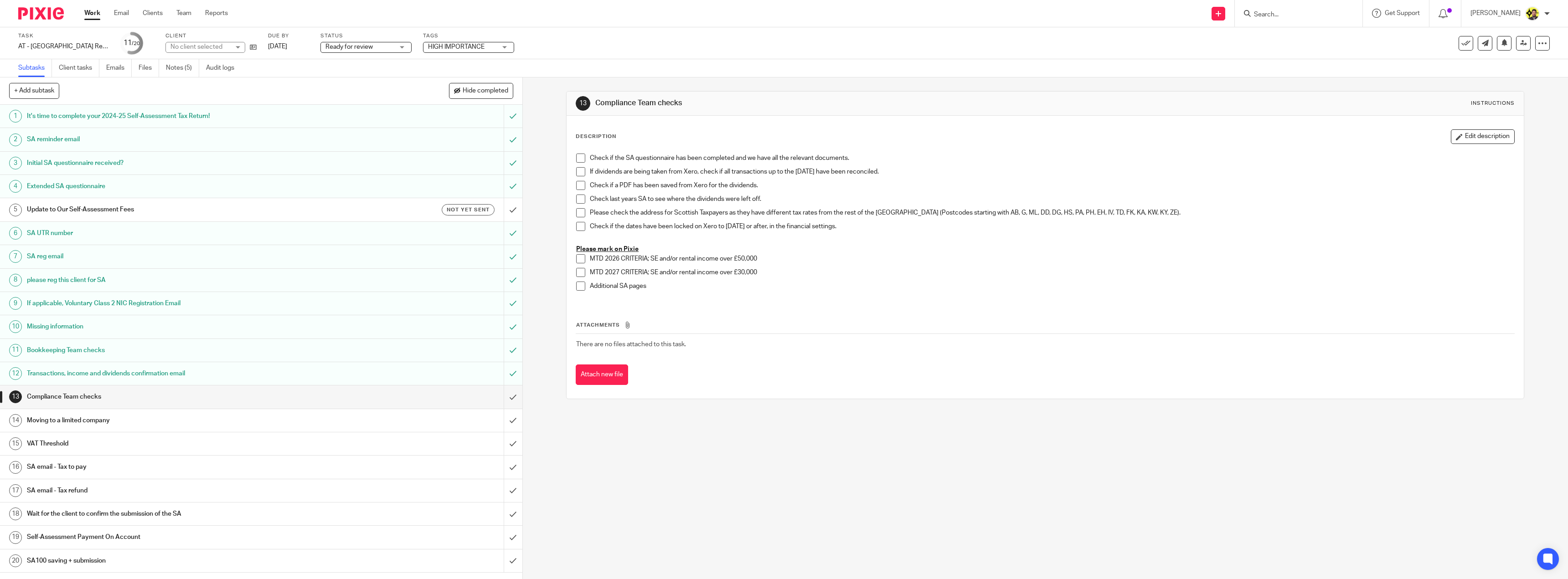
click at [578, 156] on span at bounding box center [581, 158] width 9 height 9
click at [578, 179] on li "If dividends are being taken from Xero, check if all transactions up to the [DA…" at bounding box center [1045, 174] width 938 height 13
click at [578, 187] on span at bounding box center [581, 185] width 9 height 9
click at [578, 173] on span at bounding box center [581, 172] width 9 height 9
click at [579, 196] on span at bounding box center [581, 199] width 9 height 9
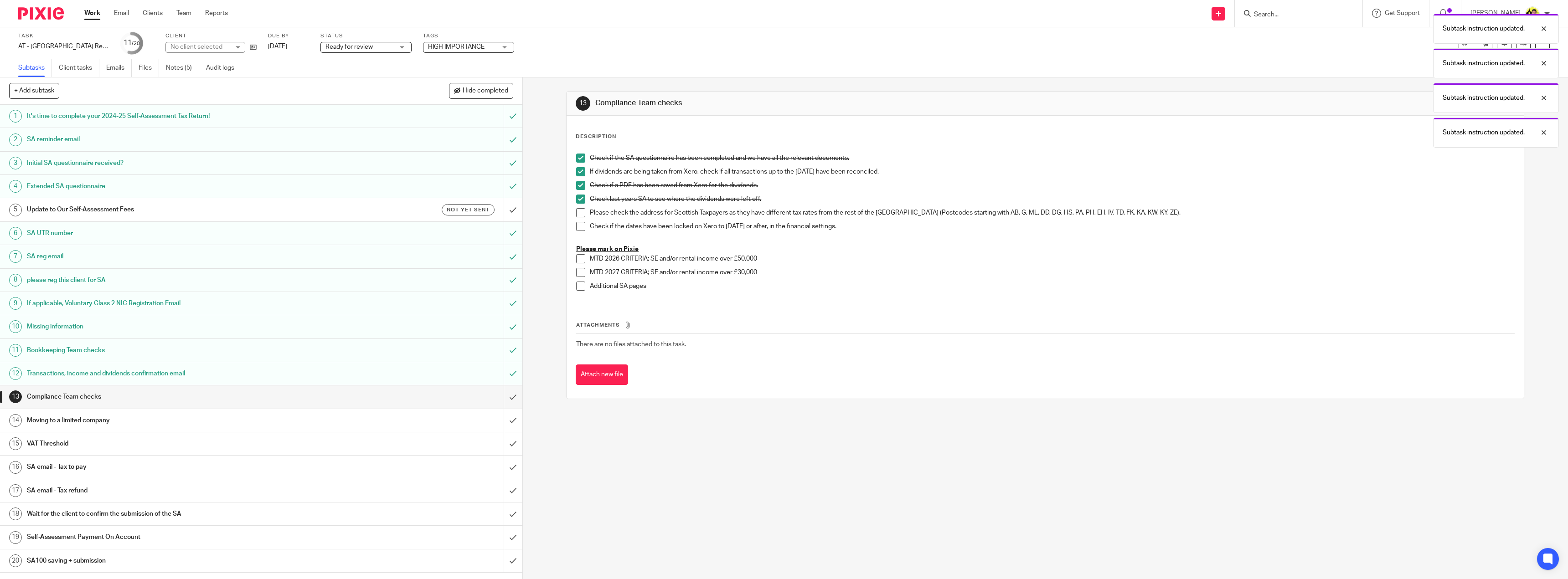
click at [578, 209] on span at bounding box center [581, 212] width 9 height 9
click at [579, 227] on span at bounding box center [581, 226] width 9 height 9
